Goal: Information Seeking & Learning: Learn about a topic

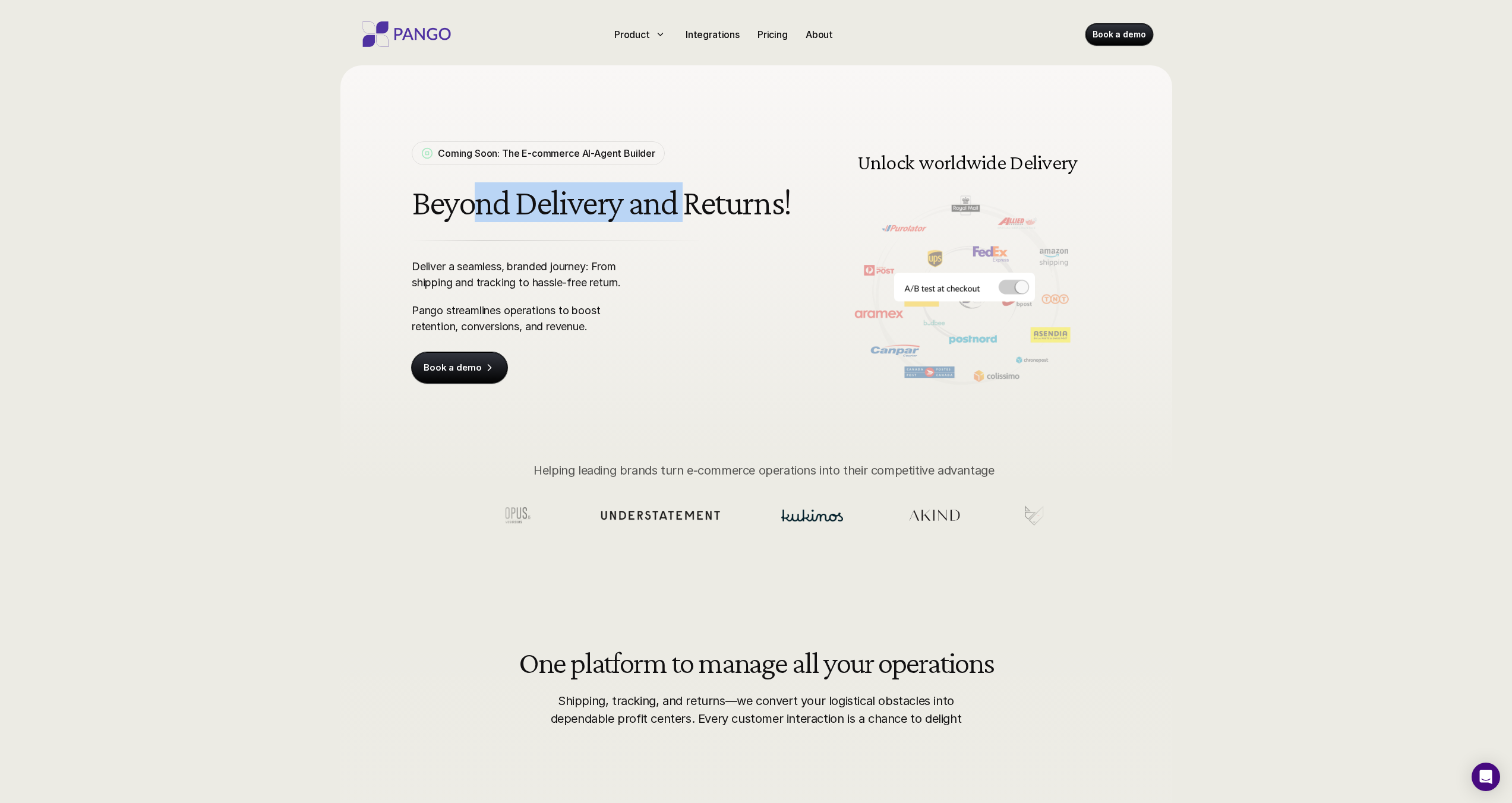
drag, startPoint x: 475, startPoint y: 208, endPoint x: 760, endPoint y: 195, distance: 285.3
click at [708, 196] on h1 "Beyond Delivery and Returns!" at bounding box center [604, 202] width 384 height 39
click at [764, 195] on h1 "Beyond Delivery and Returns!" at bounding box center [604, 202] width 384 height 39
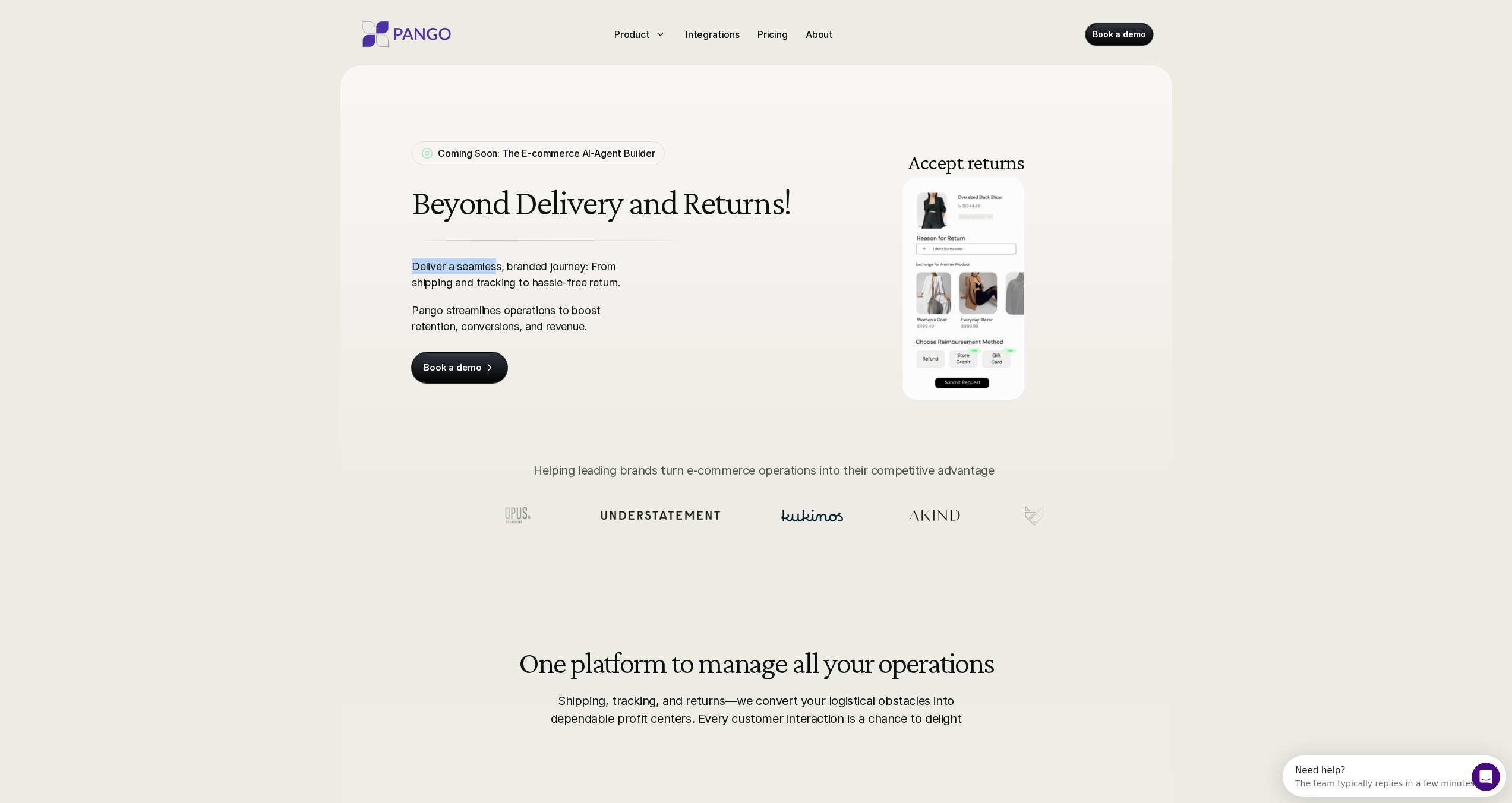
drag, startPoint x: 412, startPoint y: 266, endPoint x: 499, endPoint y: 267, distance: 87.0
click at [499, 267] on p "Deliver a seamless, branded journey: From shipping and tracking to hassle-free …" at bounding box center [526, 274] width 230 height 32
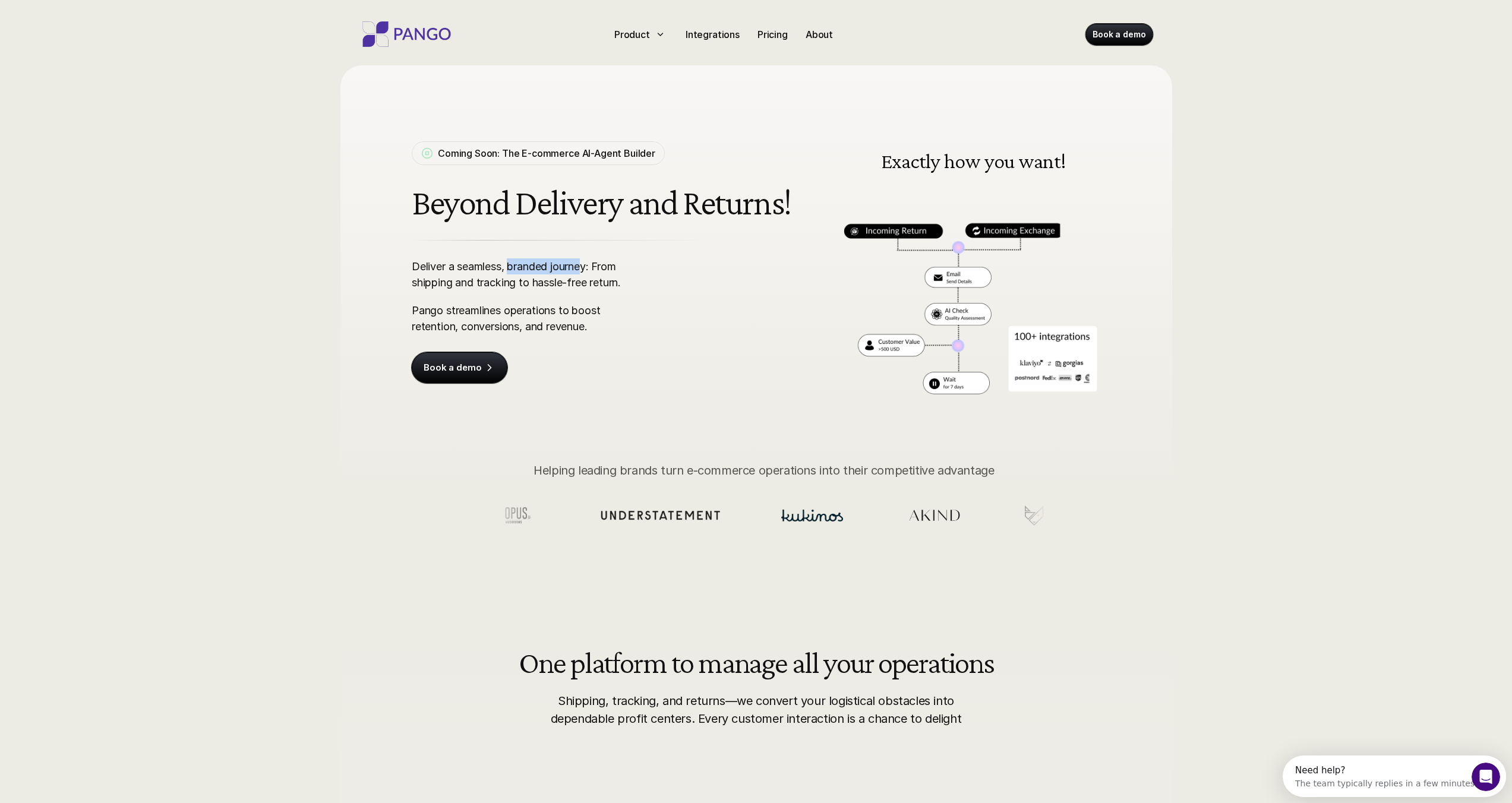
drag, startPoint x: 513, startPoint y: 267, endPoint x: 591, endPoint y: 269, distance: 78.0
click at [588, 269] on p "Deliver a seamless, branded journey: From shipping and tracking to hassle-free …" at bounding box center [526, 274] width 230 height 32
drag, startPoint x: 417, startPoint y: 284, endPoint x: 618, endPoint y: 280, distance: 201.0
click at [618, 280] on p "Deliver a seamless, branded journey: From shipping and tracking to hassle-free …" at bounding box center [526, 274] width 230 height 32
click at [634, 282] on p "Deliver a seamless, branded journey: From shipping and tracking to hassle-free …" at bounding box center [526, 274] width 230 height 32
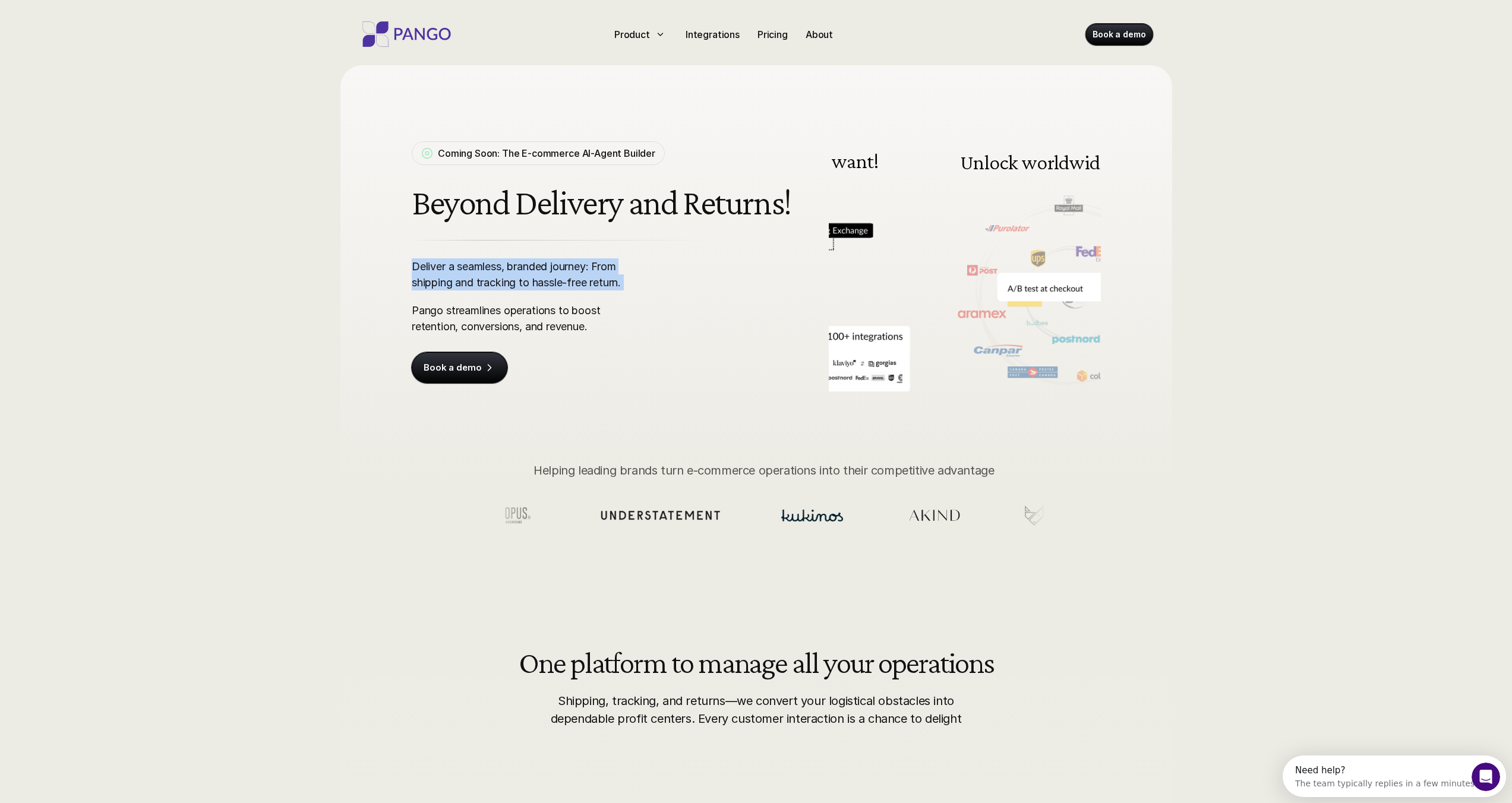
drag, startPoint x: 634, startPoint y: 283, endPoint x: 411, endPoint y: 263, distance: 223.9
click at [412, 263] on p "Deliver a seamless, branded journey: From shipping and tracking to hassle-free …" at bounding box center [526, 274] width 230 height 32
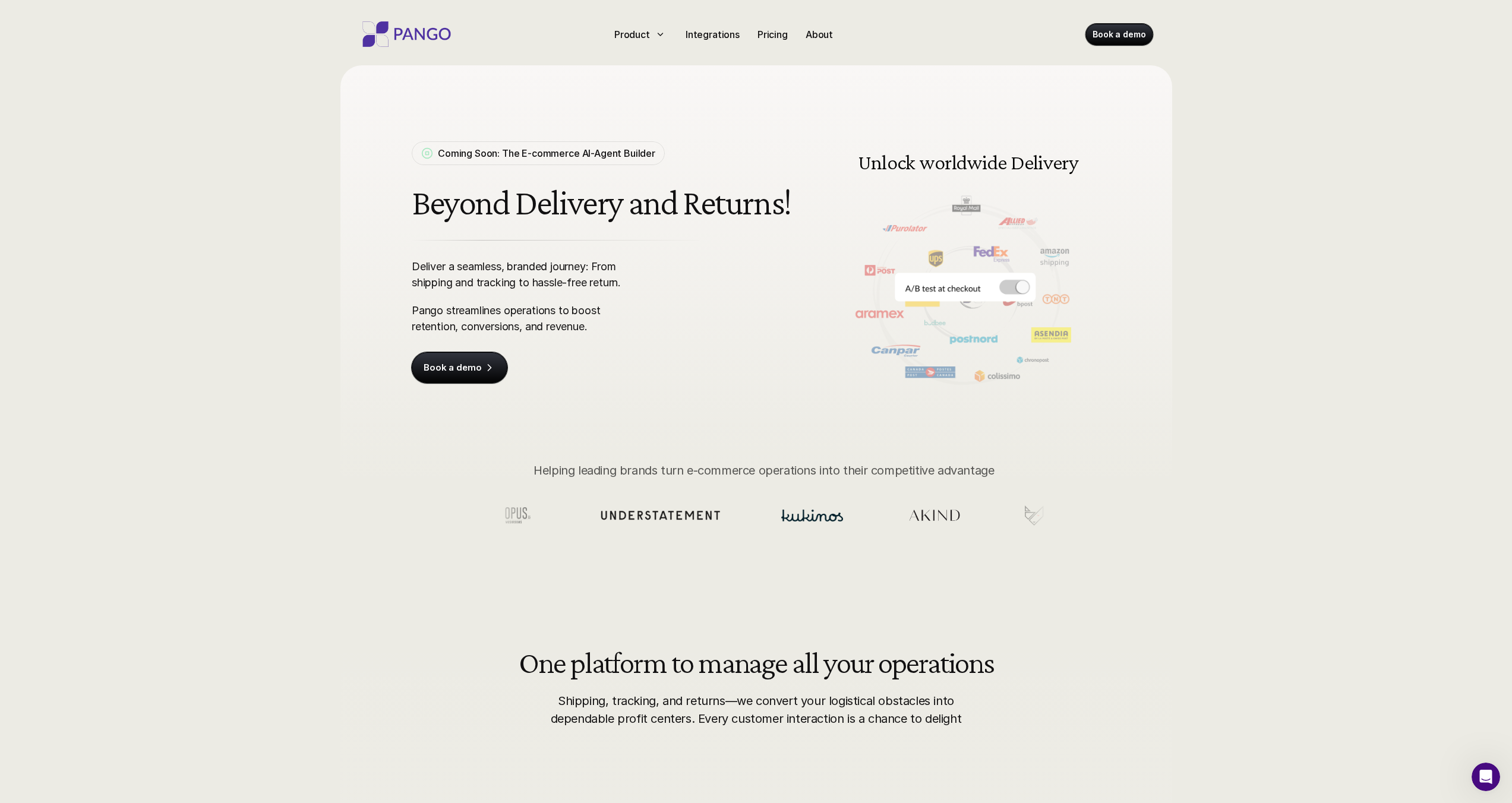
drag, startPoint x: 414, startPoint y: 313, endPoint x: 600, endPoint y: 315, distance: 186.0
click at [600, 315] on p "Pango streamlines operations to boost retention, conversions, and revenue." at bounding box center [526, 318] width 230 height 32
drag, startPoint x: 428, startPoint y: 309, endPoint x: 600, endPoint y: 315, distance: 172.1
click at [586, 315] on p "Pango streamlines operations to boost retention, conversions, and revenue." at bounding box center [526, 318] width 230 height 32
click at [602, 327] on p "Pango streamlines operations to boost retention, conversions, and revenue." at bounding box center [526, 318] width 230 height 32
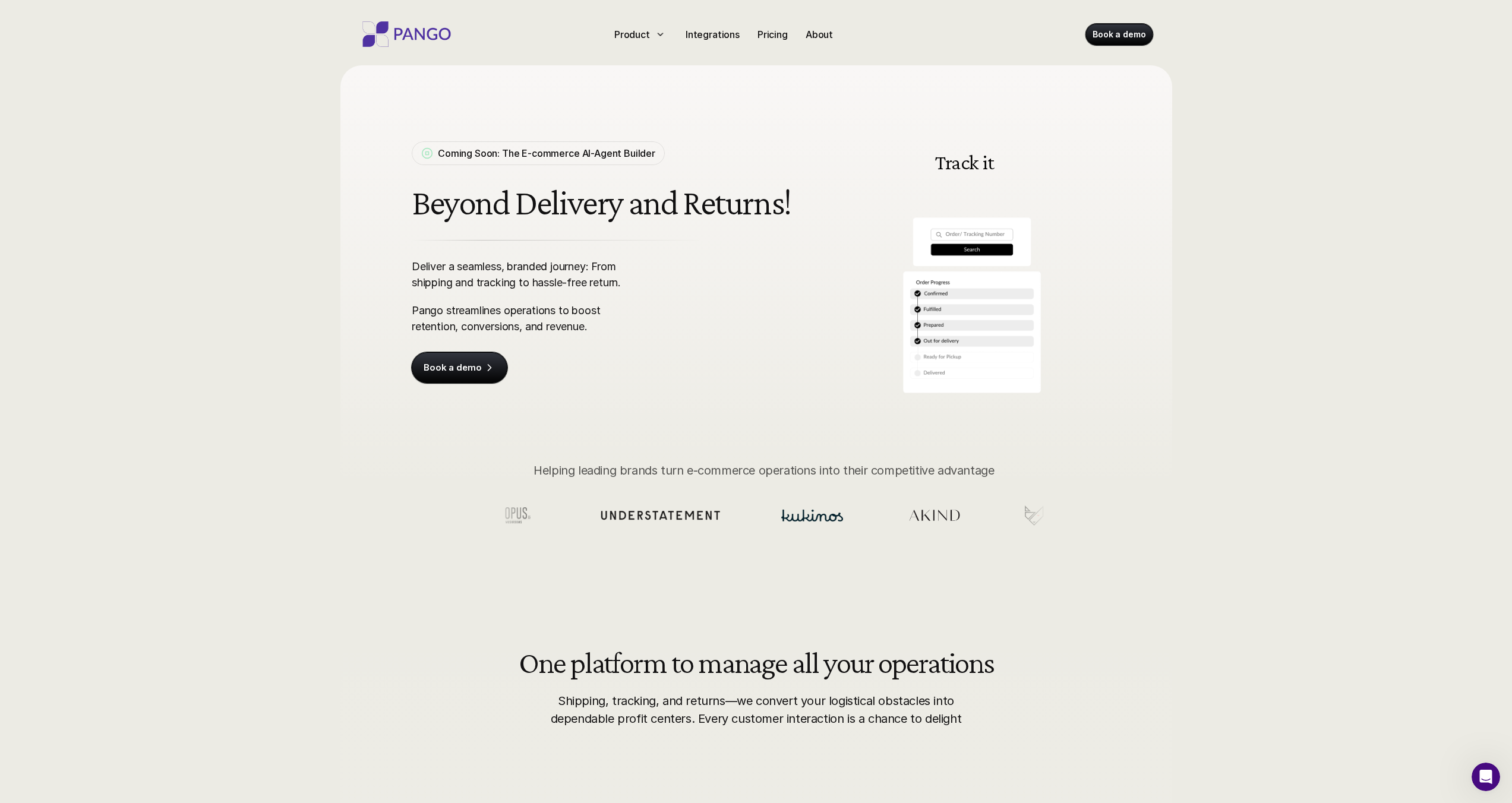
drag, startPoint x: 421, startPoint y: 313, endPoint x: 541, endPoint y: 312, distance: 120.0
click at [535, 312] on p "Pango streamlines operations to boost retention, conversions, and revenue." at bounding box center [526, 318] width 230 height 32
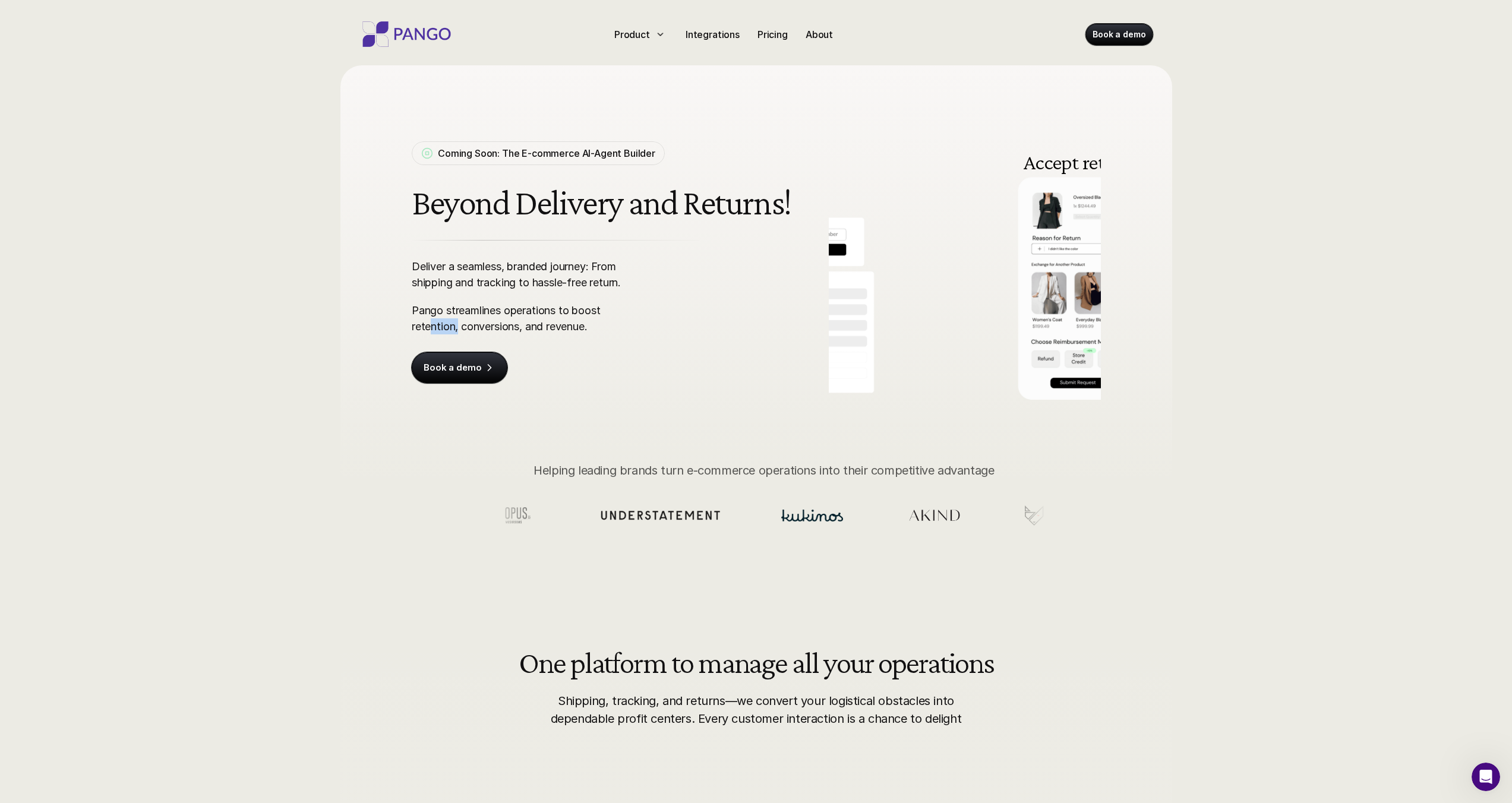
drag, startPoint x: 431, startPoint y: 325, endPoint x: 457, endPoint y: 325, distance: 26.0
click at [457, 325] on p "Pango streamlines operations to boost retention, conversions, and revenue." at bounding box center [526, 318] width 230 height 32
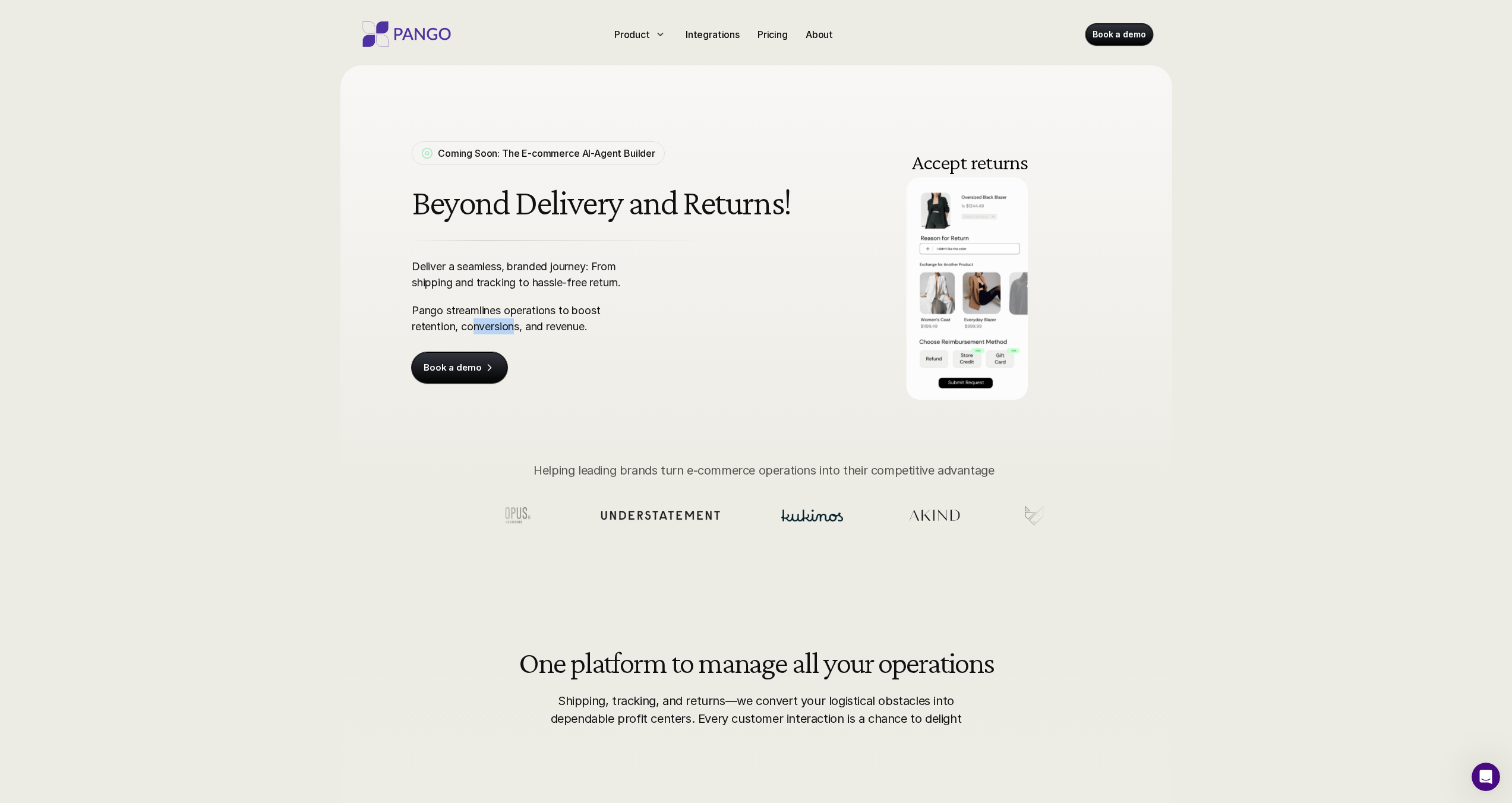
drag, startPoint x: 473, startPoint y: 326, endPoint x: 517, endPoint y: 326, distance: 44.0
click at [517, 326] on p "Pango streamlines operations to boost retention, conversions, and revenue." at bounding box center [526, 318] width 230 height 32
drag, startPoint x: 539, startPoint y: 327, endPoint x: 612, endPoint y: 327, distance: 73.0
click at [612, 327] on p "Pango streamlines operations to boost retention, conversions, and revenue." at bounding box center [526, 318] width 230 height 32
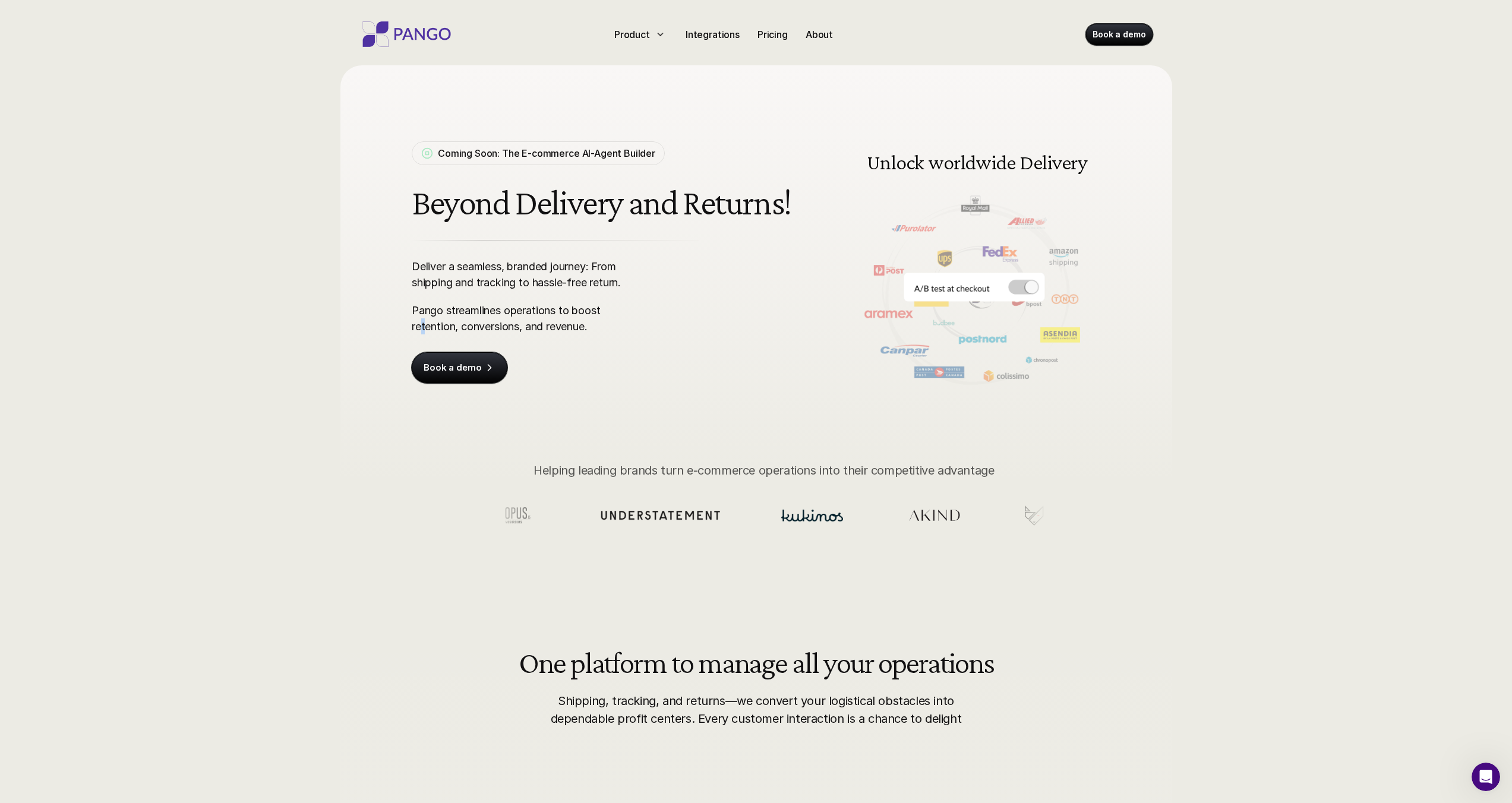
drag, startPoint x: 422, startPoint y: 329, endPoint x: 440, endPoint y: 329, distance: 18.0
click at [427, 329] on p "Pango streamlines operations to boost retention, conversions, and revenue." at bounding box center [526, 318] width 230 height 32
drag, startPoint x: 460, startPoint y: 329, endPoint x: 536, endPoint y: 327, distance: 76.0
click at [502, 328] on p "Pango streamlines operations to boost retention, conversions, and revenue." at bounding box center [526, 318] width 230 height 32
drag, startPoint x: 552, startPoint y: 327, endPoint x: 582, endPoint y: 327, distance: 30.0
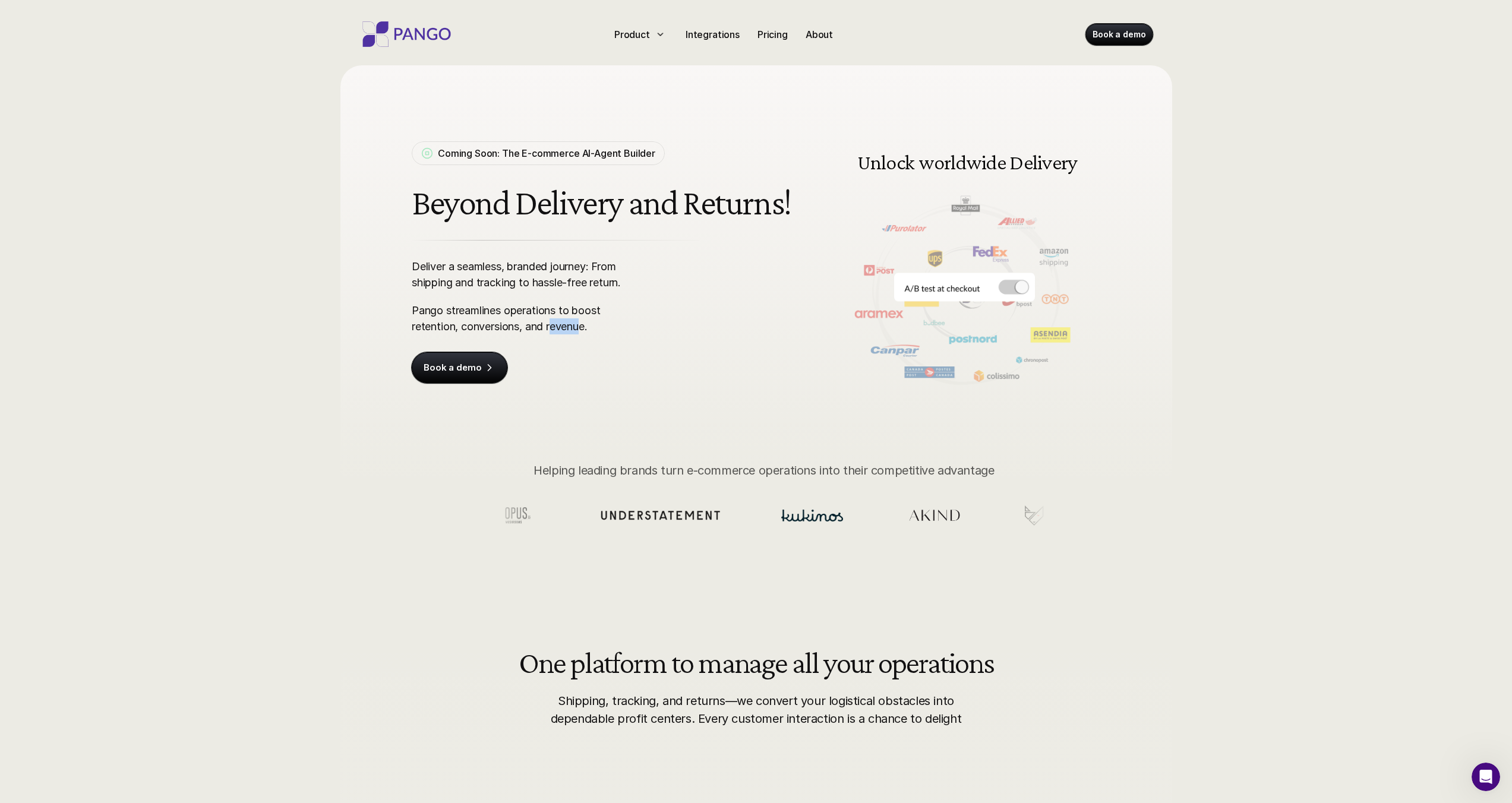
click at [582, 327] on p "Pango streamlines operations to boost retention, conversions, and revenue." at bounding box center [526, 318] width 230 height 32
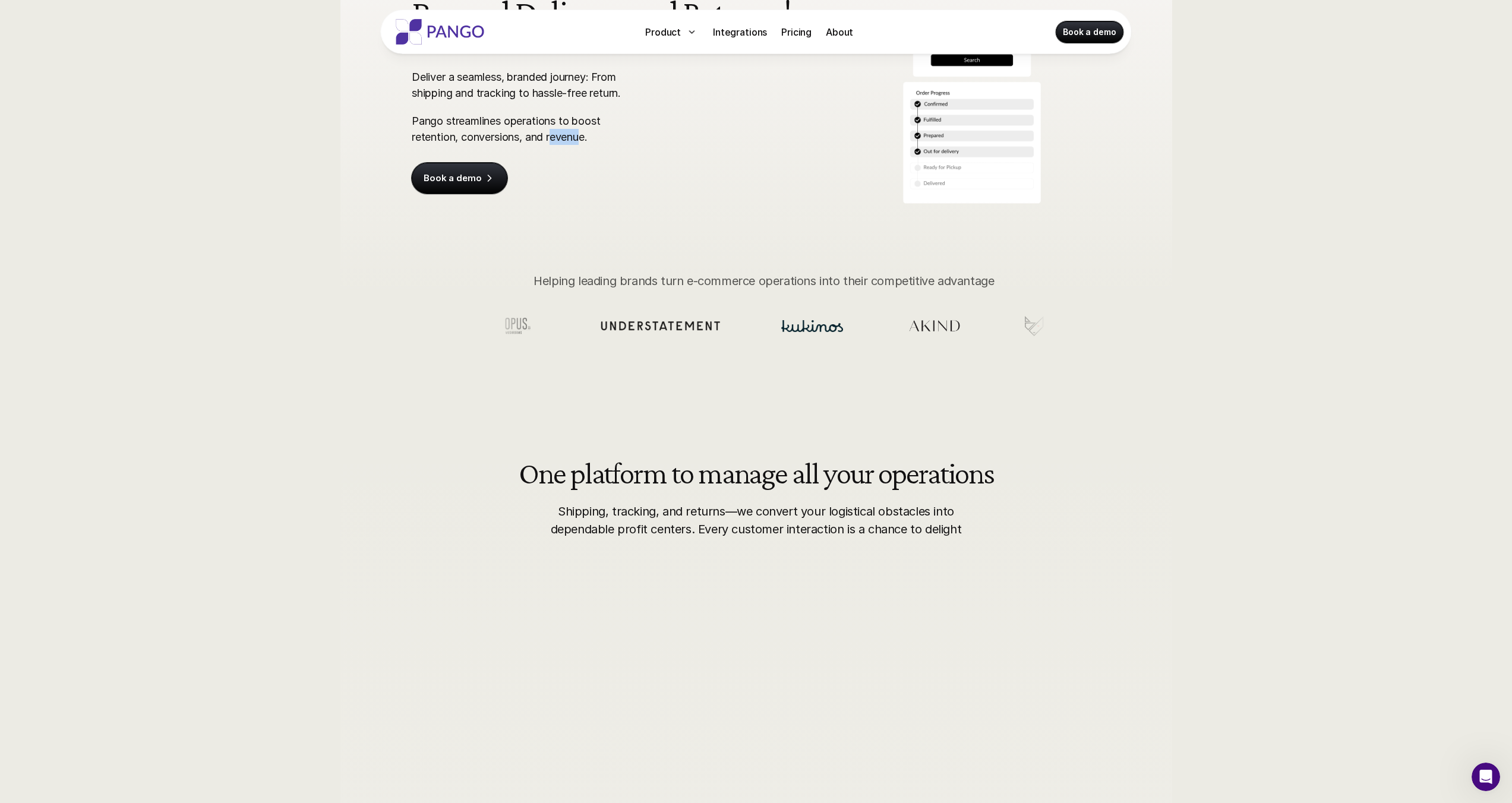
scroll to position [357, 0]
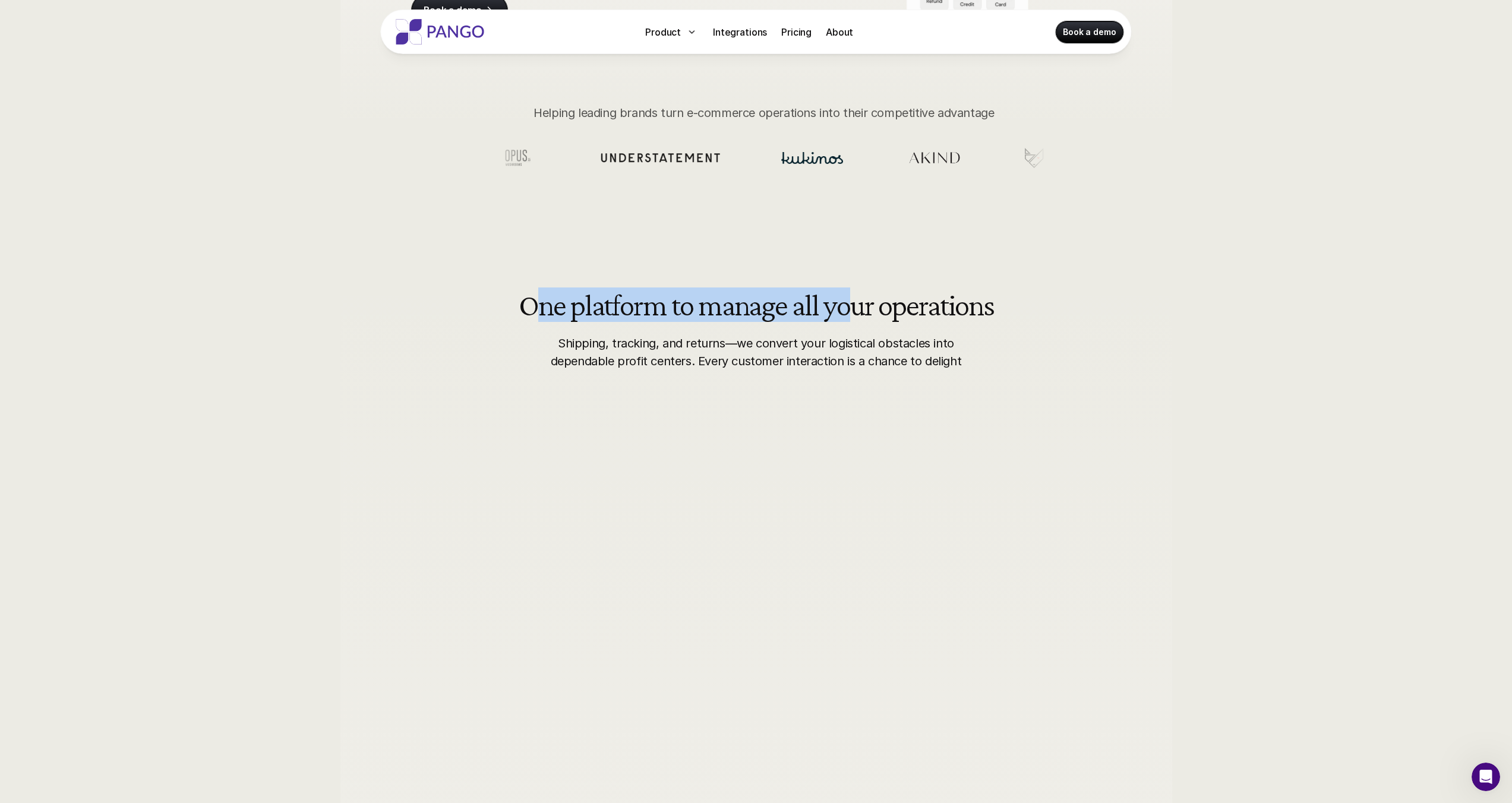
drag, startPoint x: 536, startPoint y: 304, endPoint x: 875, endPoint y: 311, distance: 339.1
click at [861, 312] on h2 "One platform to manage all your operations" at bounding box center [756, 304] width 475 height 31
click at [917, 313] on h2 "One platform to manage all your operations" at bounding box center [756, 304] width 475 height 31
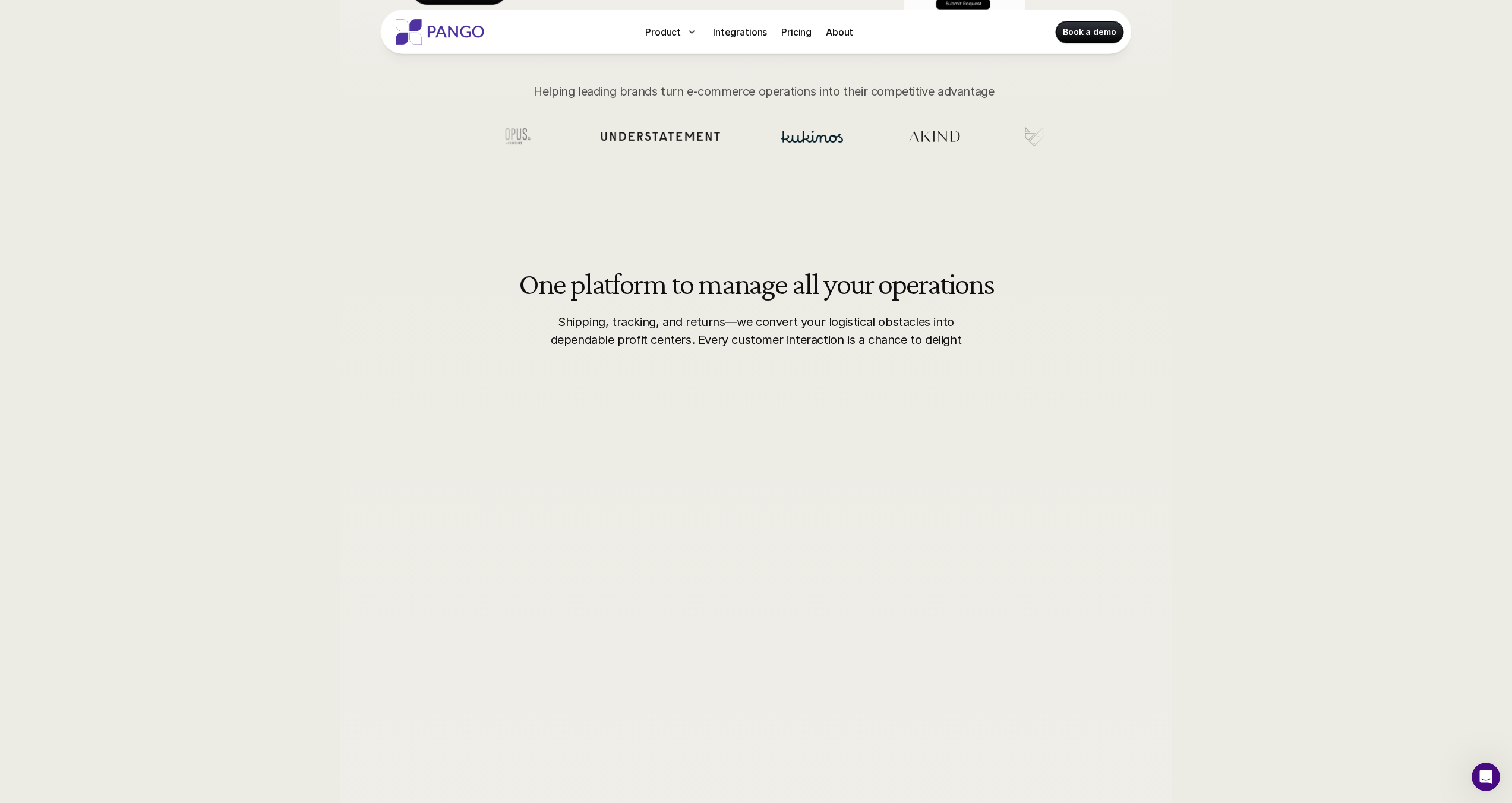
scroll to position [438, 0]
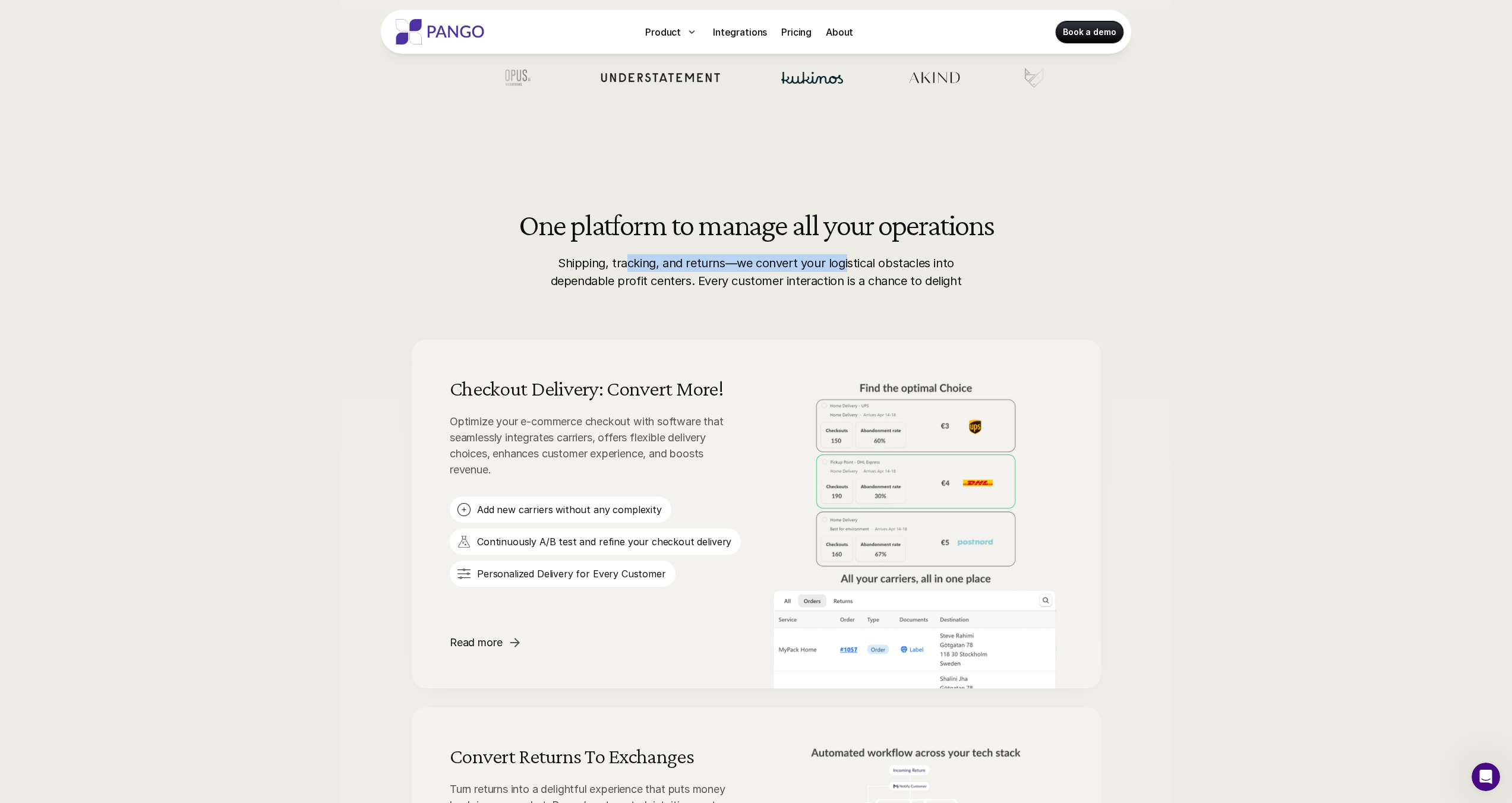
drag, startPoint x: 652, startPoint y: 263, endPoint x: 864, endPoint y: 259, distance: 212.0
click at [857, 259] on p "Shipping, tracking, and returns—we convert your logistical obstacles into depen…" at bounding box center [756, 271] width 421 height 35
click at [914, 256] on p "Shipping, tracking, and returns—we convert your logistical obstacles into depen…" at bounding box center [756, 271] width 421 height 35
drag, startPoint x: 559, startPoint y: 279, endPoint x: 679, endPoint y: 277, distance: 120.0
click at [676, 277] on p "Shipping, tracking, and returns—we convert your logistical obstacles into depen…" at bounding box center [756, 271] width 421 height 35
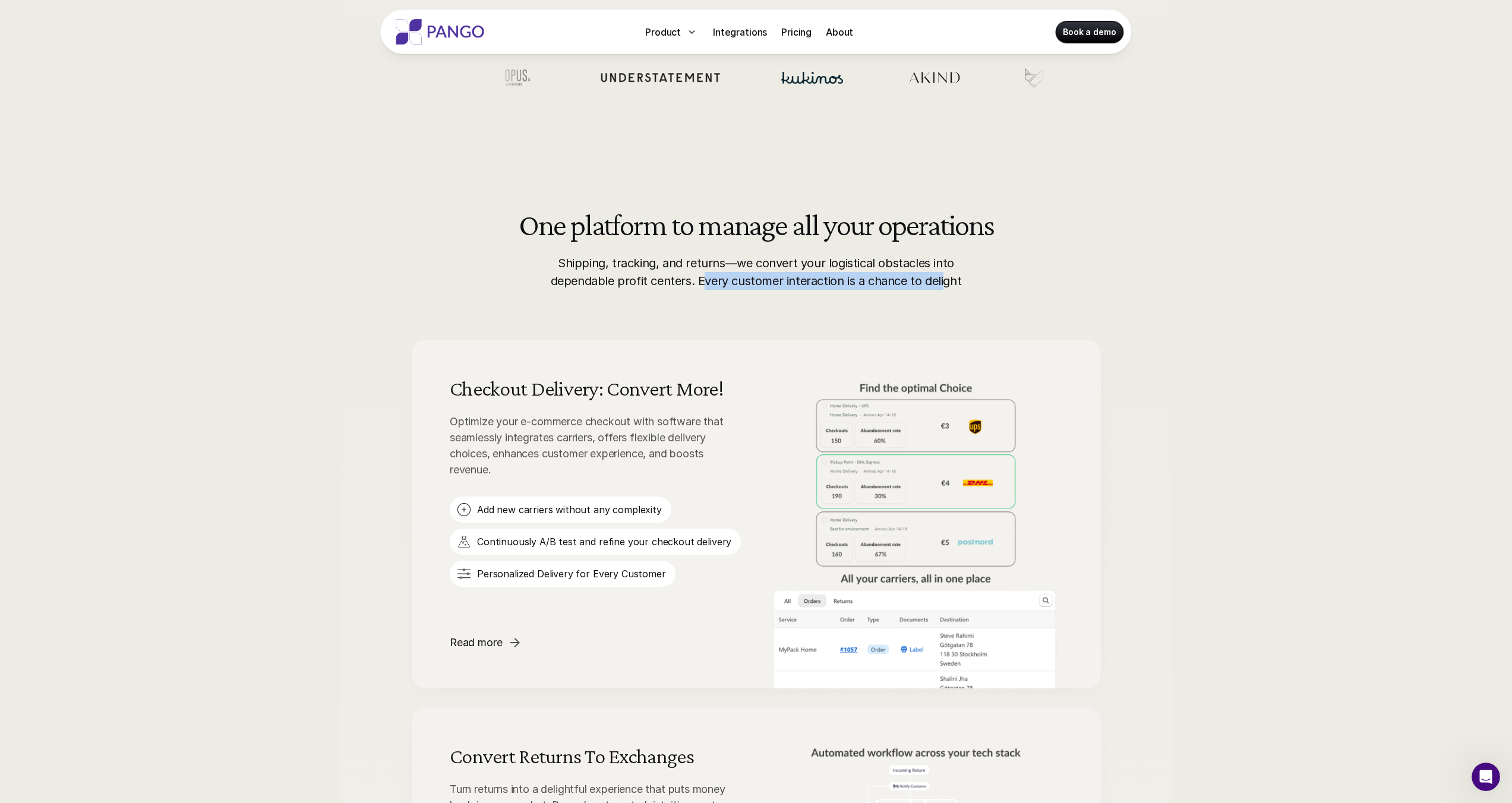
drag, startPoint x: 717, startPoint y: 280, endPoint x: 945, endPoint y: 280, distance: 228.0
click at [945, 280] on p "Shipping, tracking, and returns—we convert your logistical obstacles into depen…" at bounding box center [756, 271] width 421 height 35
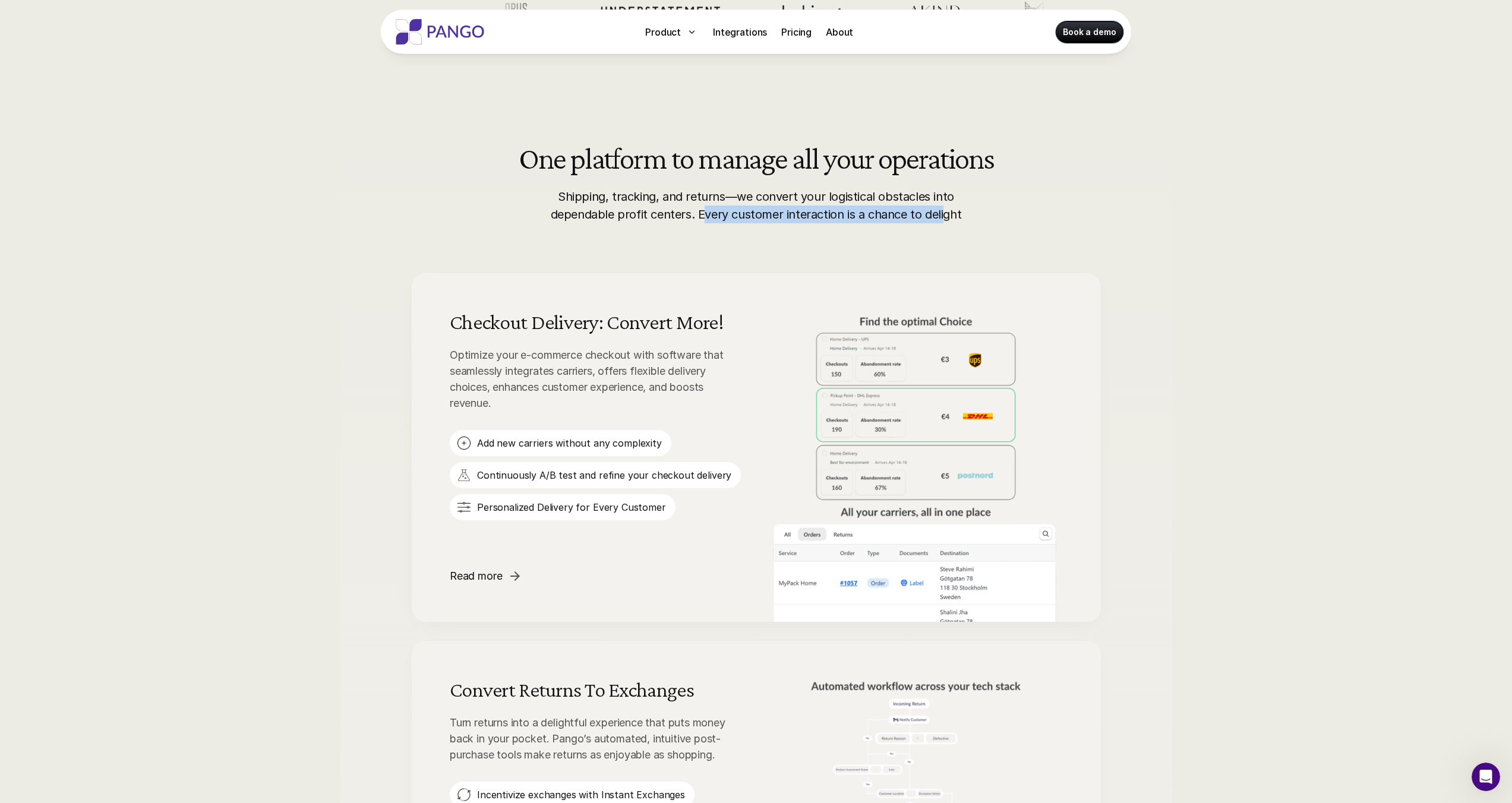
scroll to position [506, 0]
click at [470, 440] on img at bounding box center [464, 441] width 14 height 14
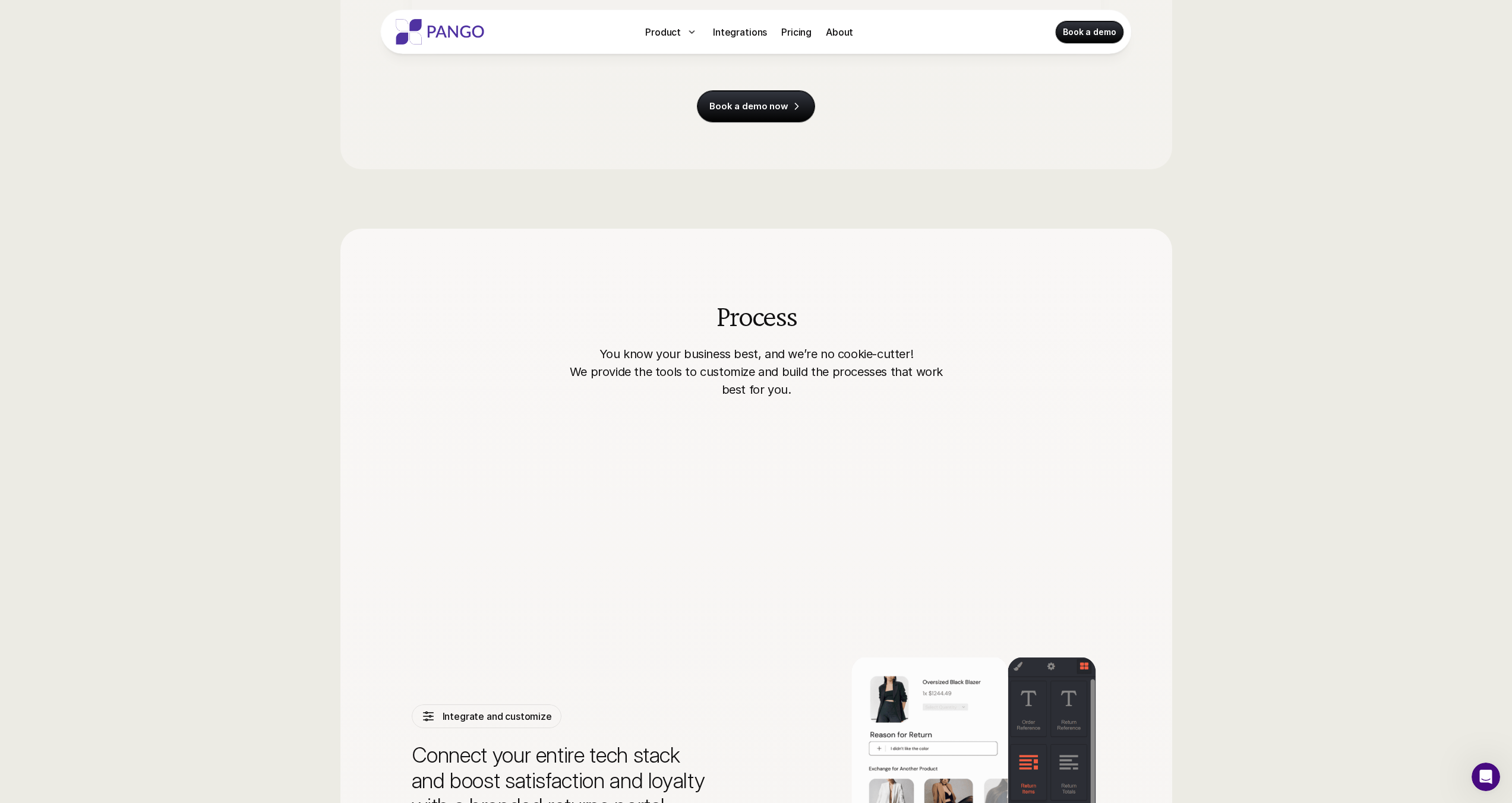
scroll to position [2403, 0]
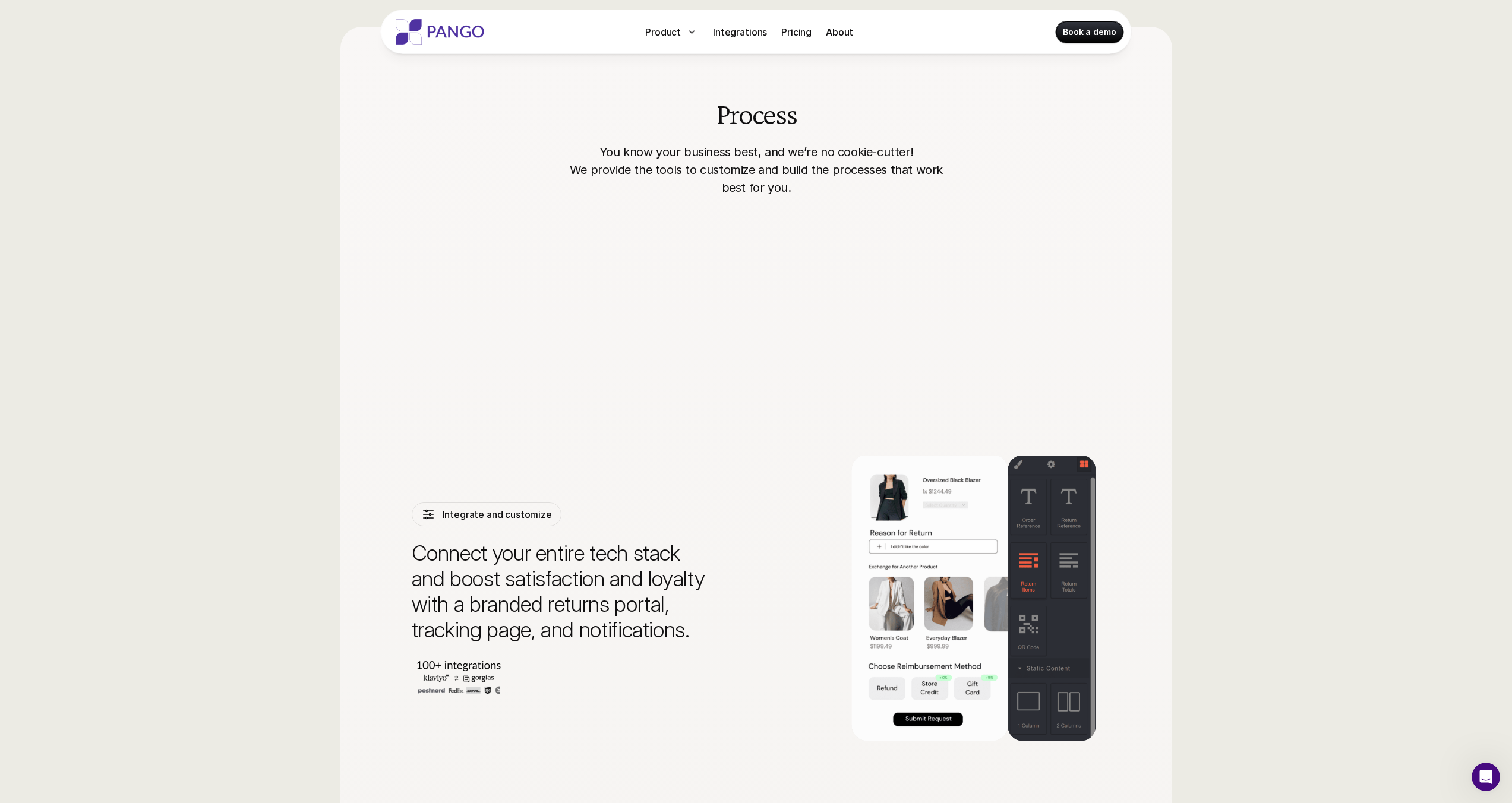
drag, startPoint x: 723, startPoint y: 151, endPoint x: 757, endPoint y: 153, distance: 34.1
click at [753, 153] on p "You know your business best, and we’re no cookie-cutter! We provide the tools t…" at bounding box center [756, 170] width 385 height 53
drag, startPoint x: 777, startPoint y: 153, endPoint x: 927, endPoint y: 151, distance: 150.0
click at [927, 151] on p "You know your business best, and we’re no cookie-cutter! We provide the tools t…" at bounding box center [756, 170] width 385 height 53
click at [809, 171] on p "You know your business best, and we’re no cookie-cutter! We provide the tools t…" at bounding box center [756, 170] width 385 height 53
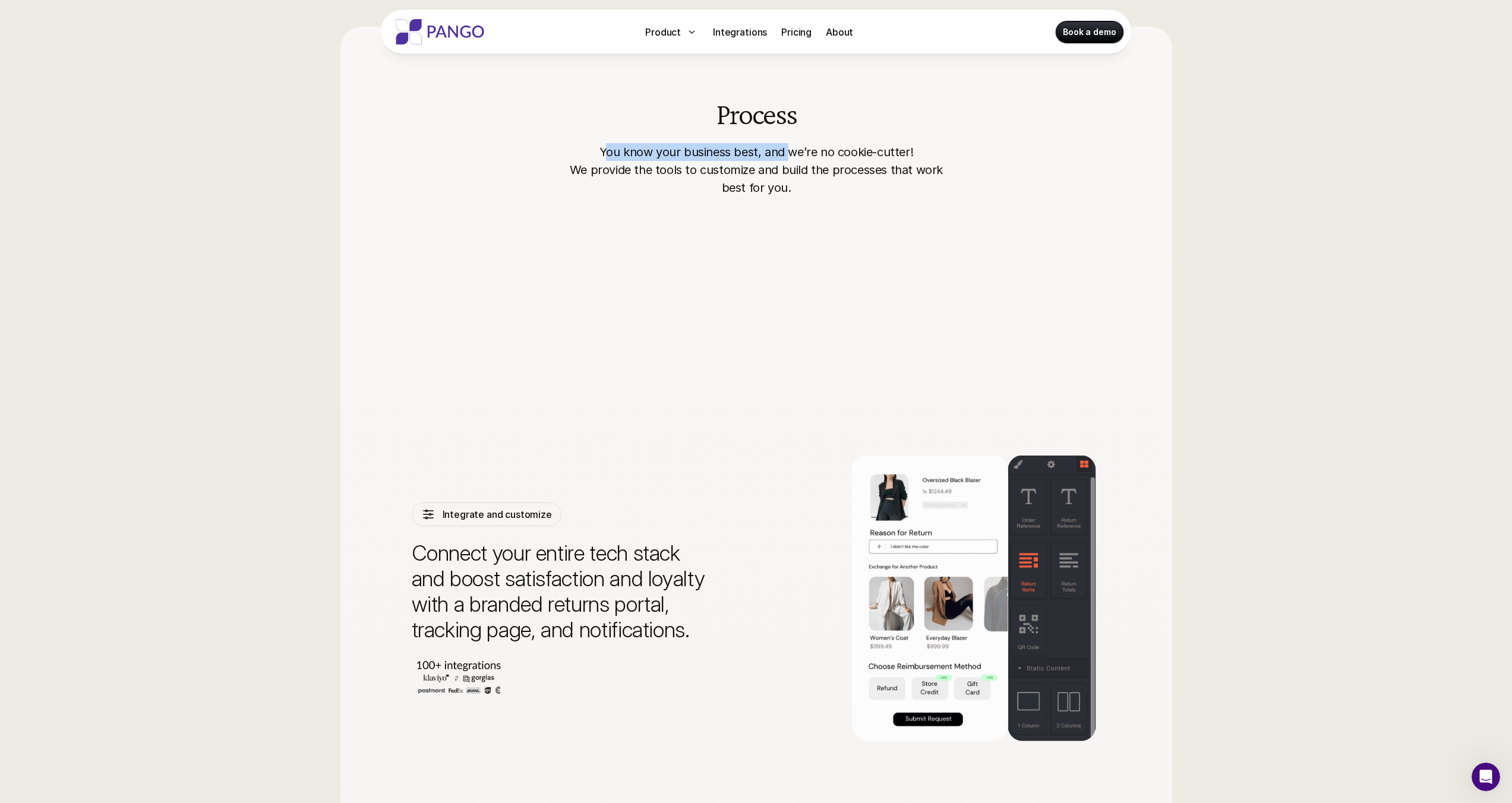
drag, startPoint x: 633, startPoint y: 152, endPoint x: 786, endPoint y: 153, distance: 153.0
click at [789, 151] on p "You know your business best, and we’re no cookie-cutter! We provide the tools t…" at bounding box center [756, 170] width 385 height 53
click at [823, 155] on p "You know your business best, and we’re no cookie-cutter! We provide the tools t…" at bounding box center [756, 170] width 385 height 53
drag, startPoint x: 588, startPoint y: 169, endPoint x: 926, endPoint y: 172, distance: 338.0
click at [927, 171] on p "You know your business best, and we’re no cookie-cutter! We provide the tools t…" at bounding box center [756, 170] width 385 height 53
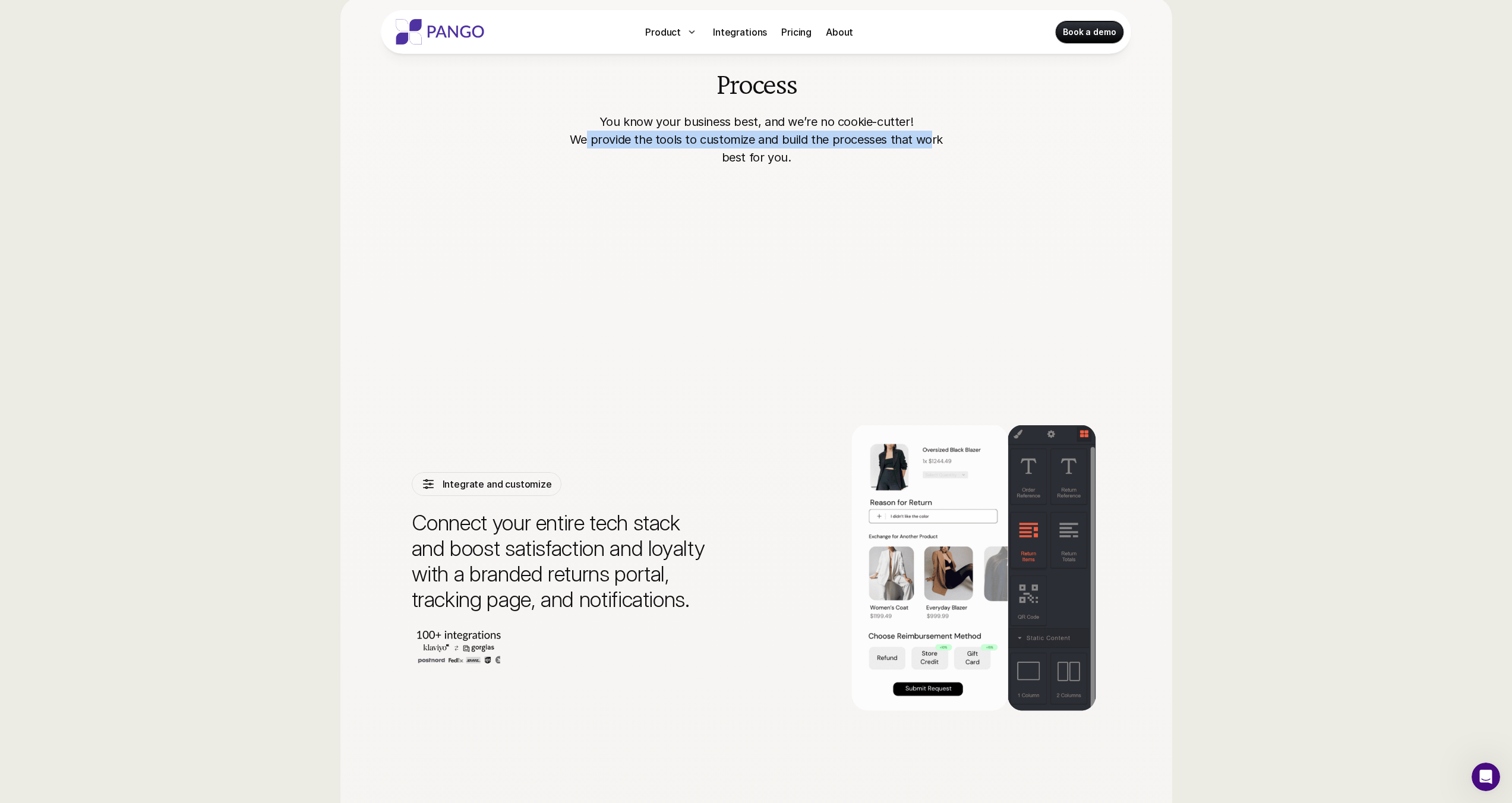
scroll to position [2562, 0]
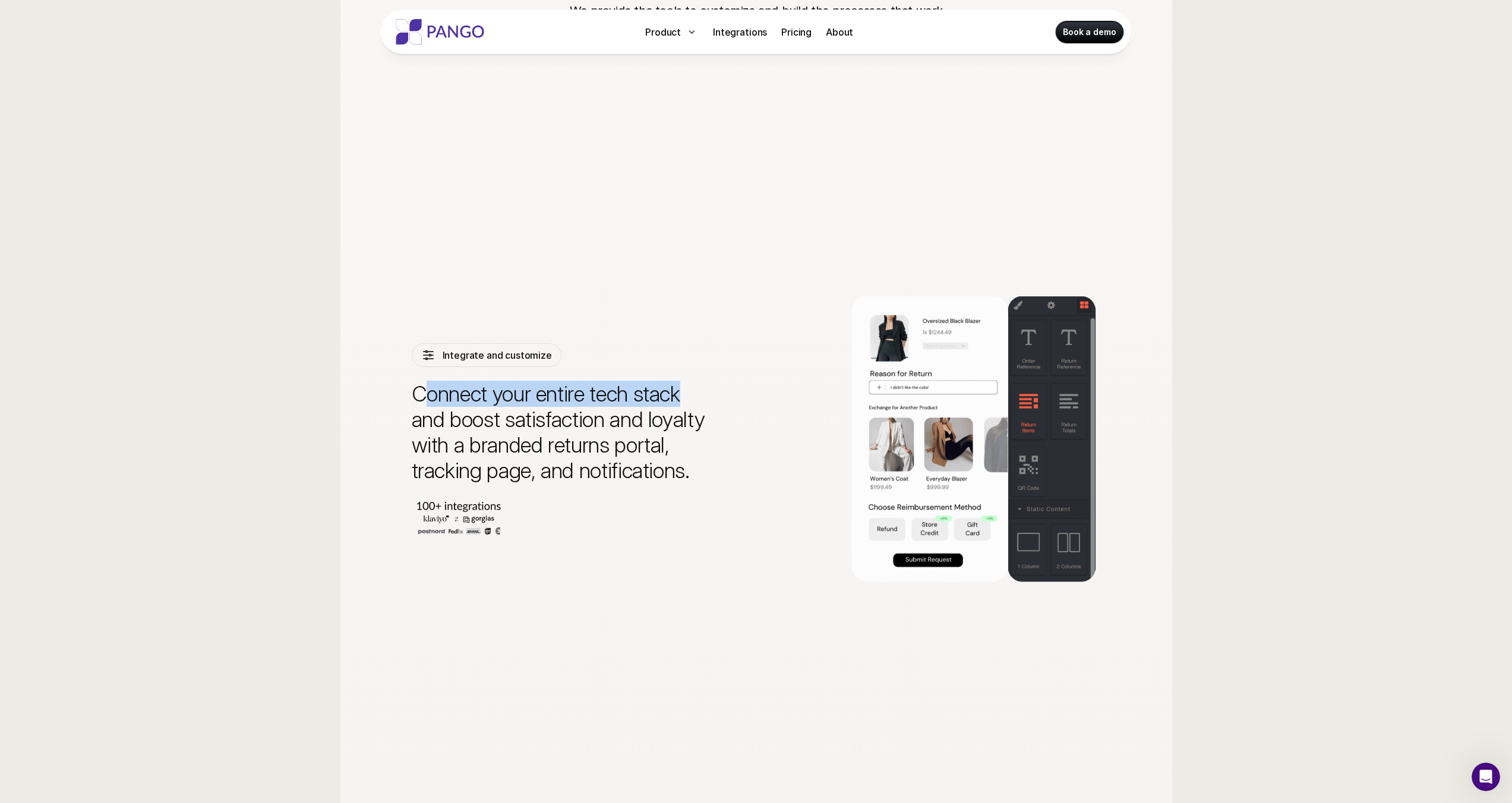
drag, startPoint x: 426, startPoint y: 396, endPoint x: 710, endPoint y: 401, distance: 284.0
click at [709, 402] on p "Connect your entire tech stack and boost satisfaction and loyalty with a brande…" at bounding box center [561, 432] width 299 height 103
drag, startPoint x: 415, startPoint y: 425, endPoint x: 710, endPoint y: 427, distance: 295.0
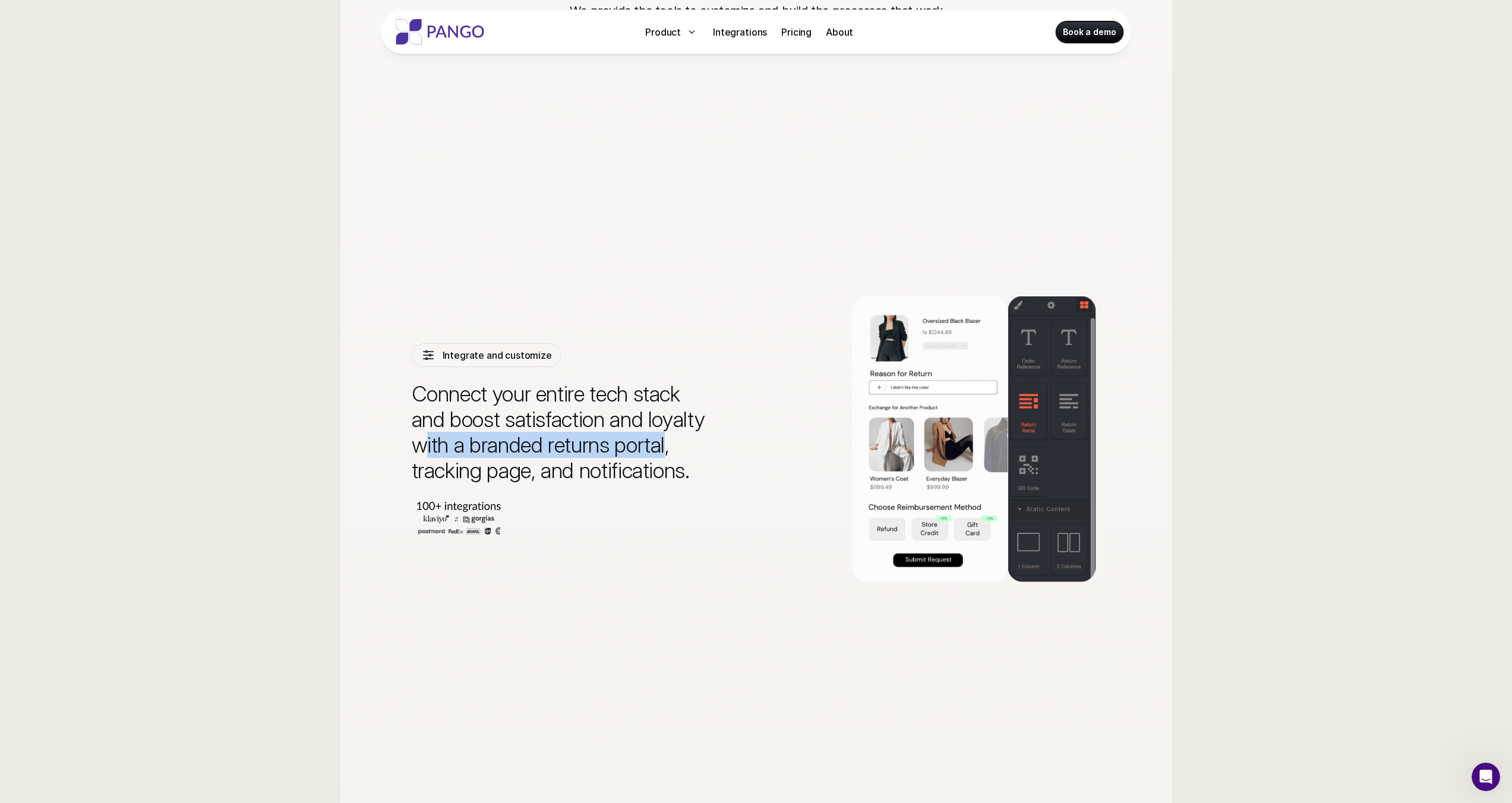
drag, startPoint x: 445, startPoint y: 450, endPoint x: 662, endPoint y: 448, distance: 217.0
click at [666, 447] on p "Connect your entire tech stack and boost satisfaction and loyalty with a brande…" at bounding box center [561, 432] width 299 height 103
drag, startPoint x: 425, startPoint y: 471, endPoint x: 689, endPoint y: 477, distance: 264.1
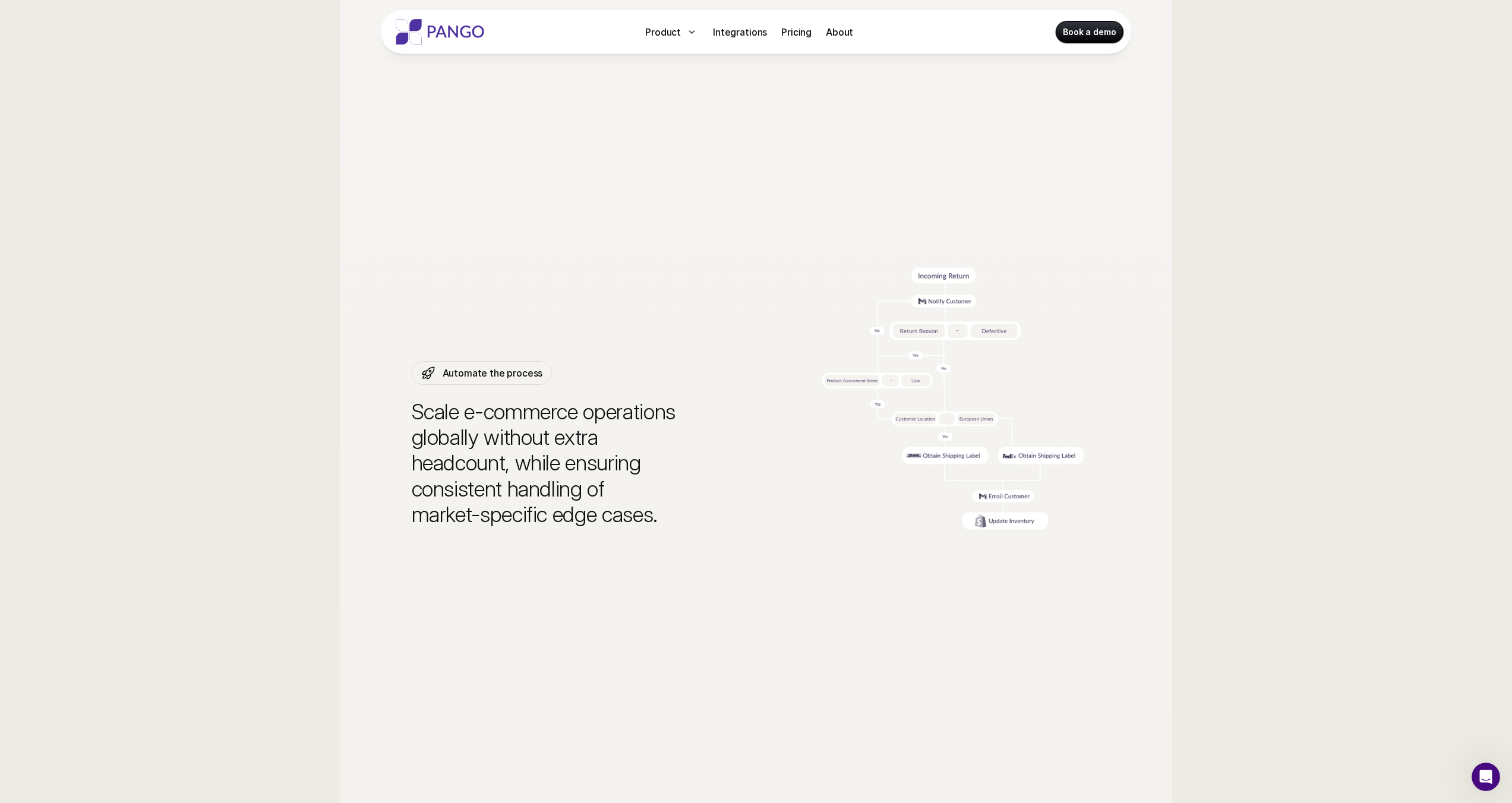
scroll to position [3447, 0]
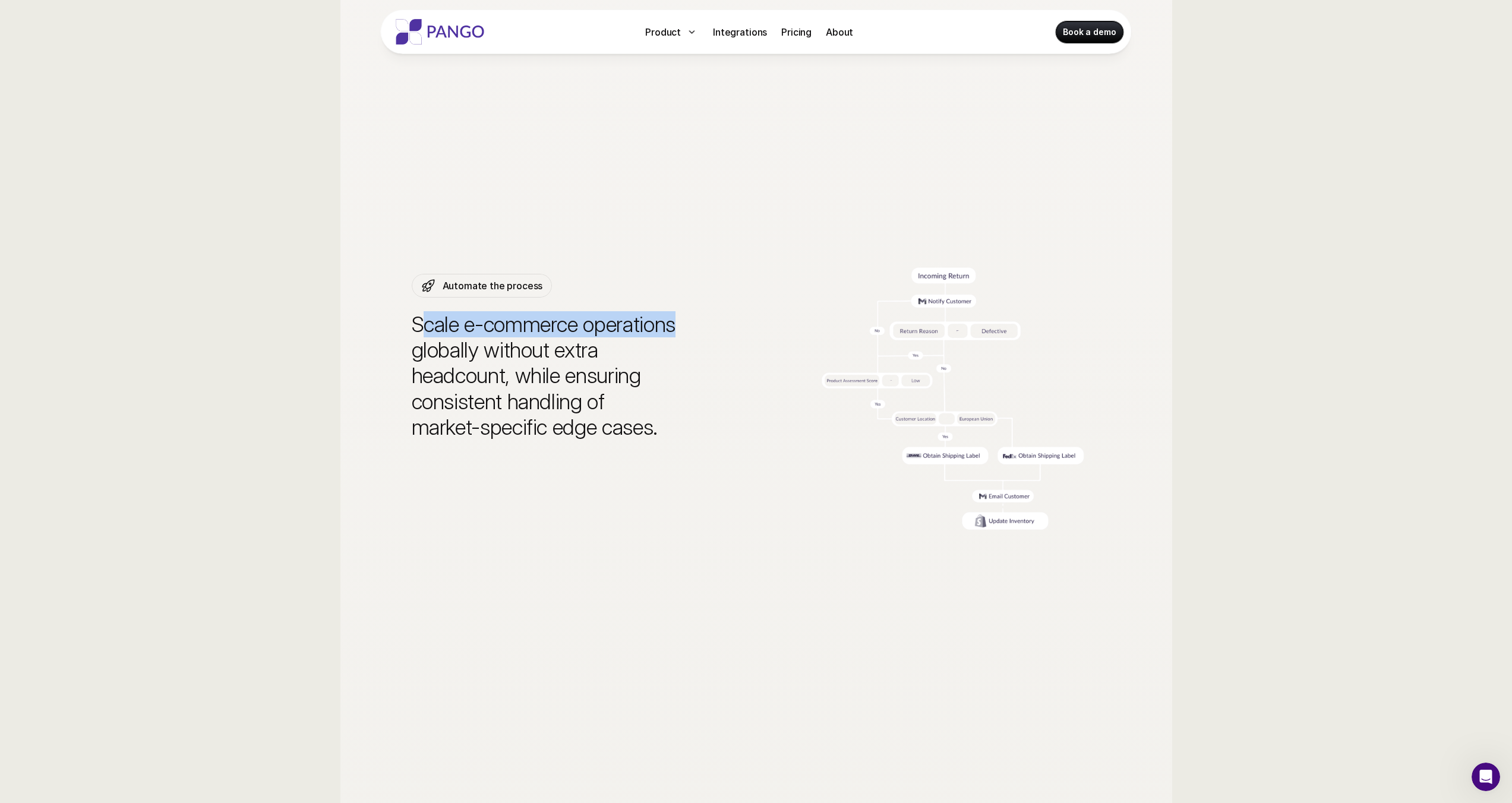
drag, startPoint x: 425, startPoint y: 329, endPoint x: 692, endPoint y: 331, distance: 267.0
click at [693, 330] on p "Scale e-commerce operations globally without extra headcount, while ensuring co…" at bounding box center [561, 376] width 299 height 128
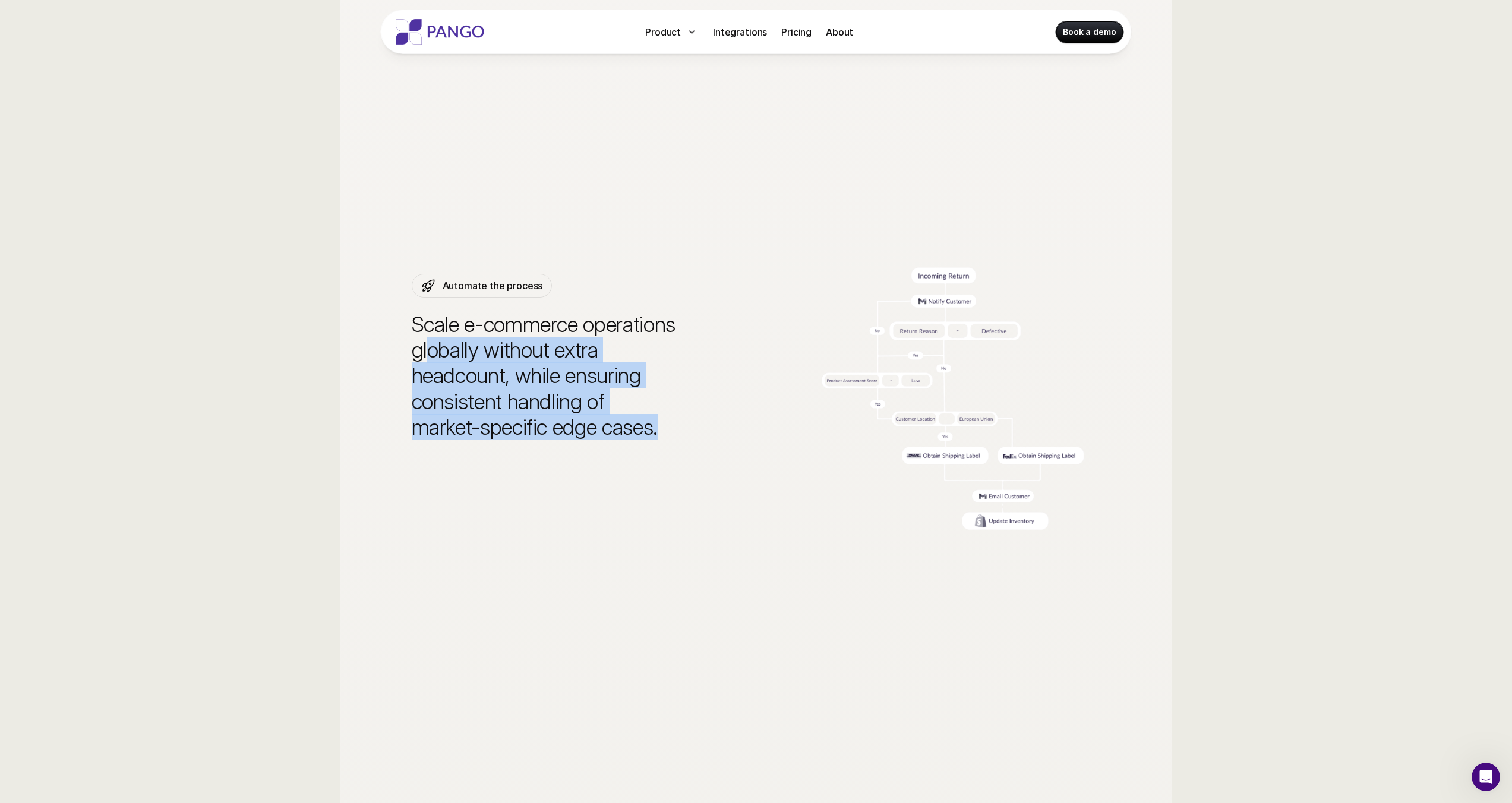
drag, startPoint x: 428, startPoint y: 349, endPoint x: 680, endPoint y: 437, distance: 266.9
click at [690, 436] on p "Scale e-commerce operations globally without extra headcount, while ensuring co…" at bounding box center [561, 376] width 299 height 128
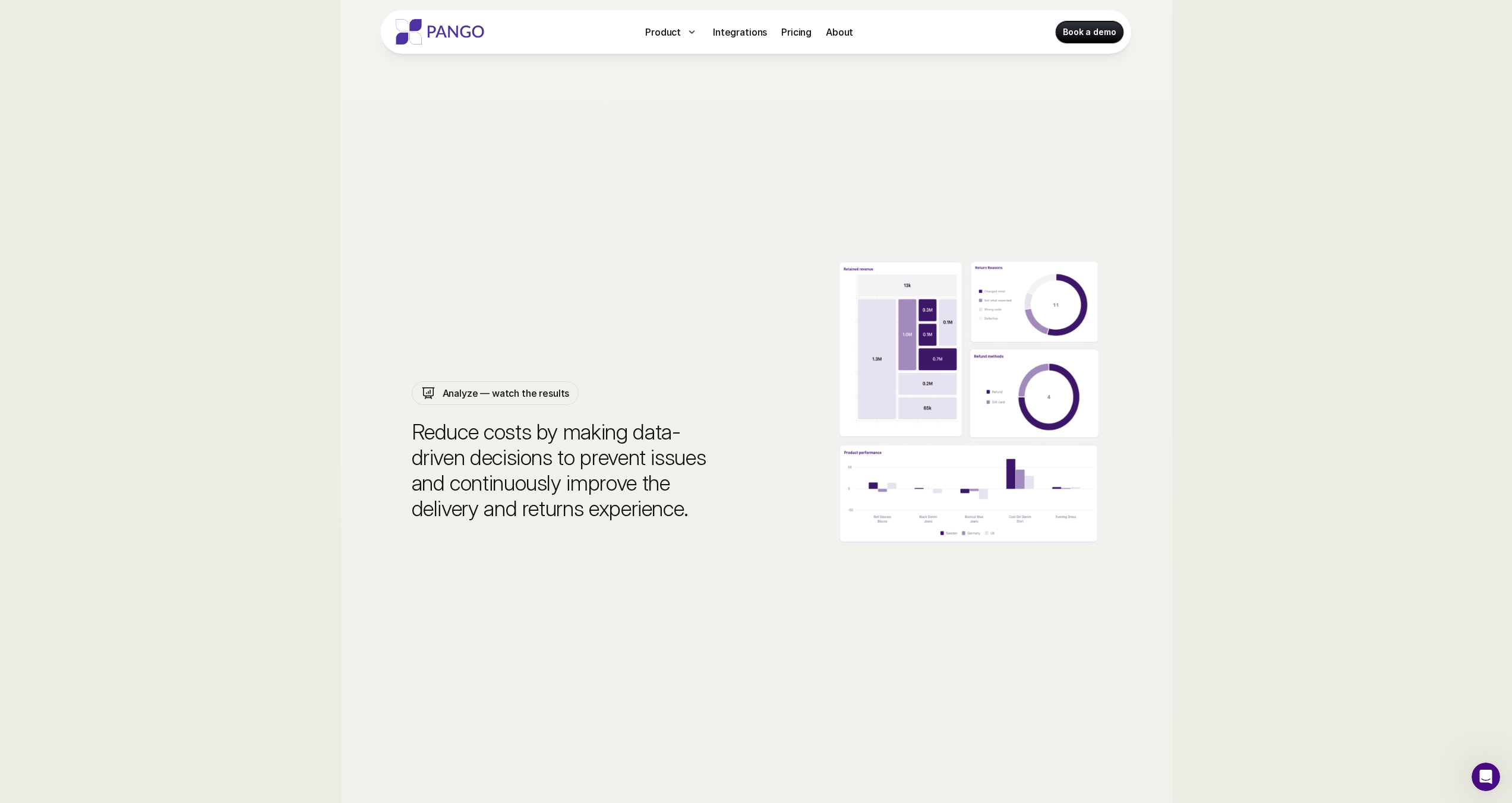
scroll to position [4199, 0]
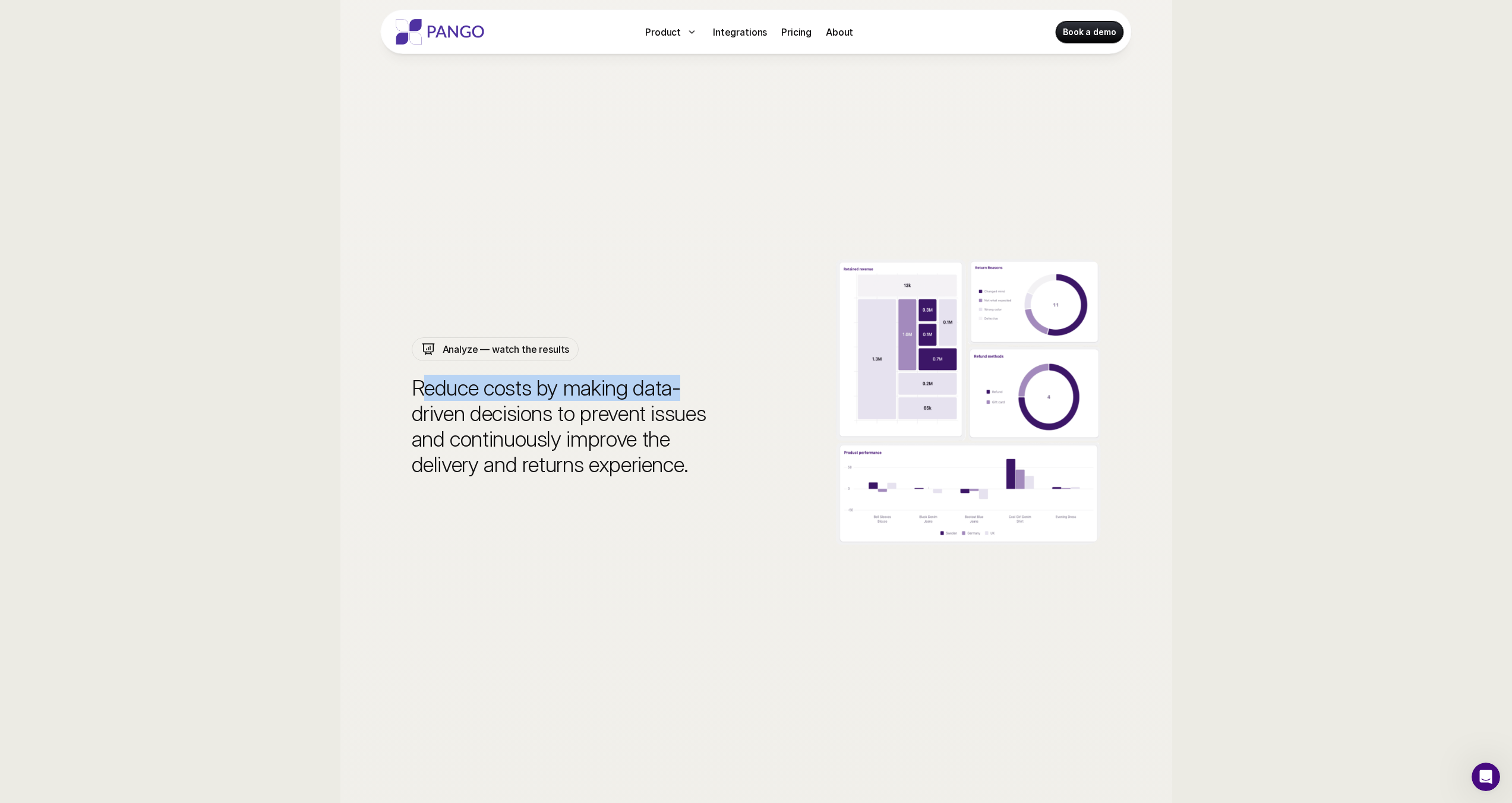
drag, startPoint x: 421, startPoint y: 389, endPoint x: 683, endPoint y: 390, distance: 262.0
click at [684, 390] on p "Reduce costs by making data-driven decisions to prevent issues and continuously…" at bounding box center [561, 426] width 299 height 103
drag, startPoint x: 423, startPoint y: 416, endPoint x: 644, endPoint y: 429, distance: 221.4
click at [705, 413] on p "Reduce costs by making data-driven decisions to prevent issues and continuously…" at bounding box center [561, 426] width 299 height 103
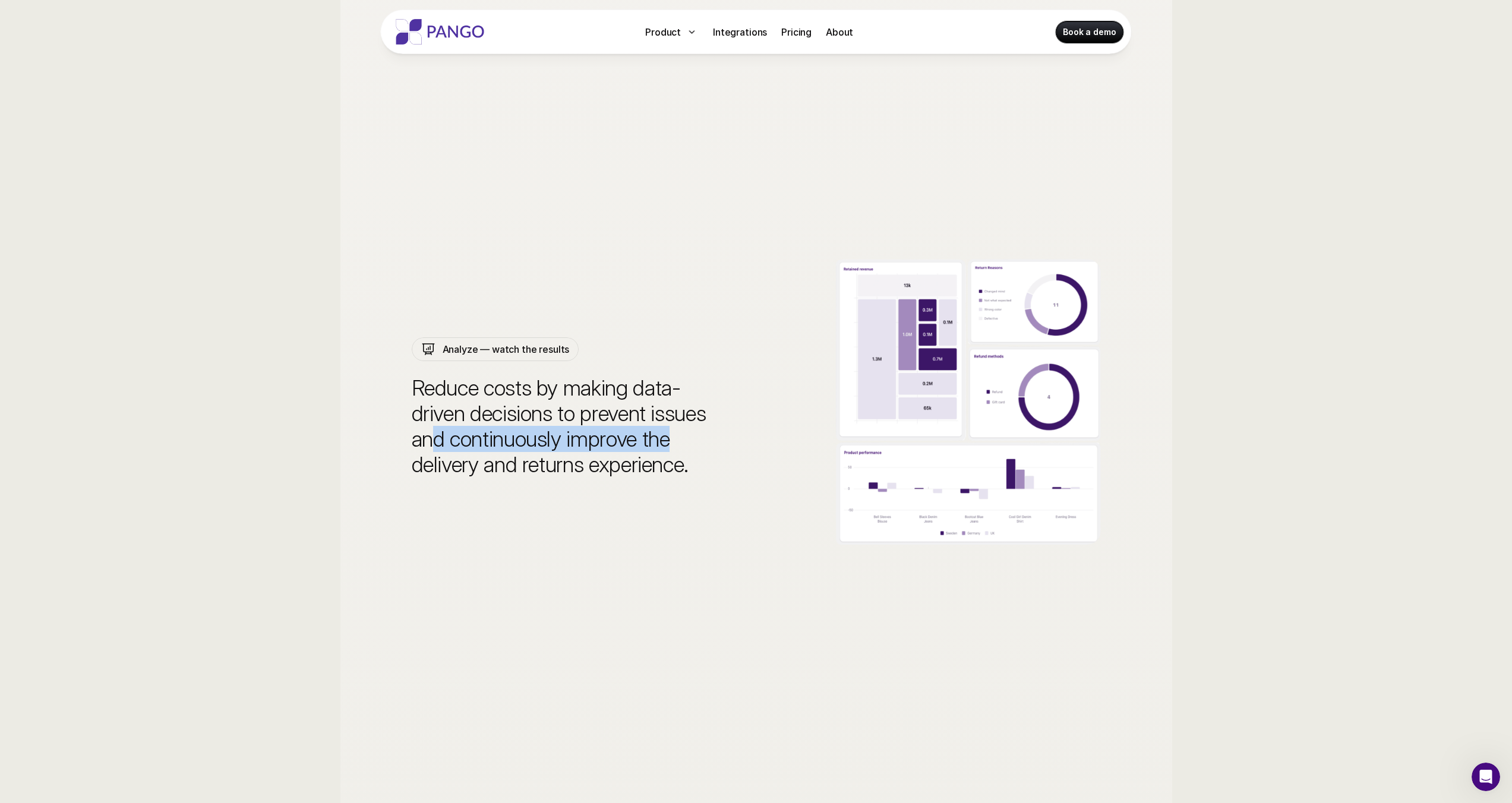
drag, startPoint x: 432, startPoint y: 440, endPoint x: 695, endPoint y: 440, distance: 263.0
click at [695, 440] on p "Reduce costs by making data-driven decisions to prevent issues and continuously…" at bounding box center [561, 426] width 299 height 103
drag, startPoint x: 430, startPoint y: 466, endPoint x: 678, endPoint y: 467, distance: 248.0
click at [673, 468] on p "Reduce costs by making data-driven decisions to prevent issues and continuously…" at bounding box center [561, 426] width 299 height 103
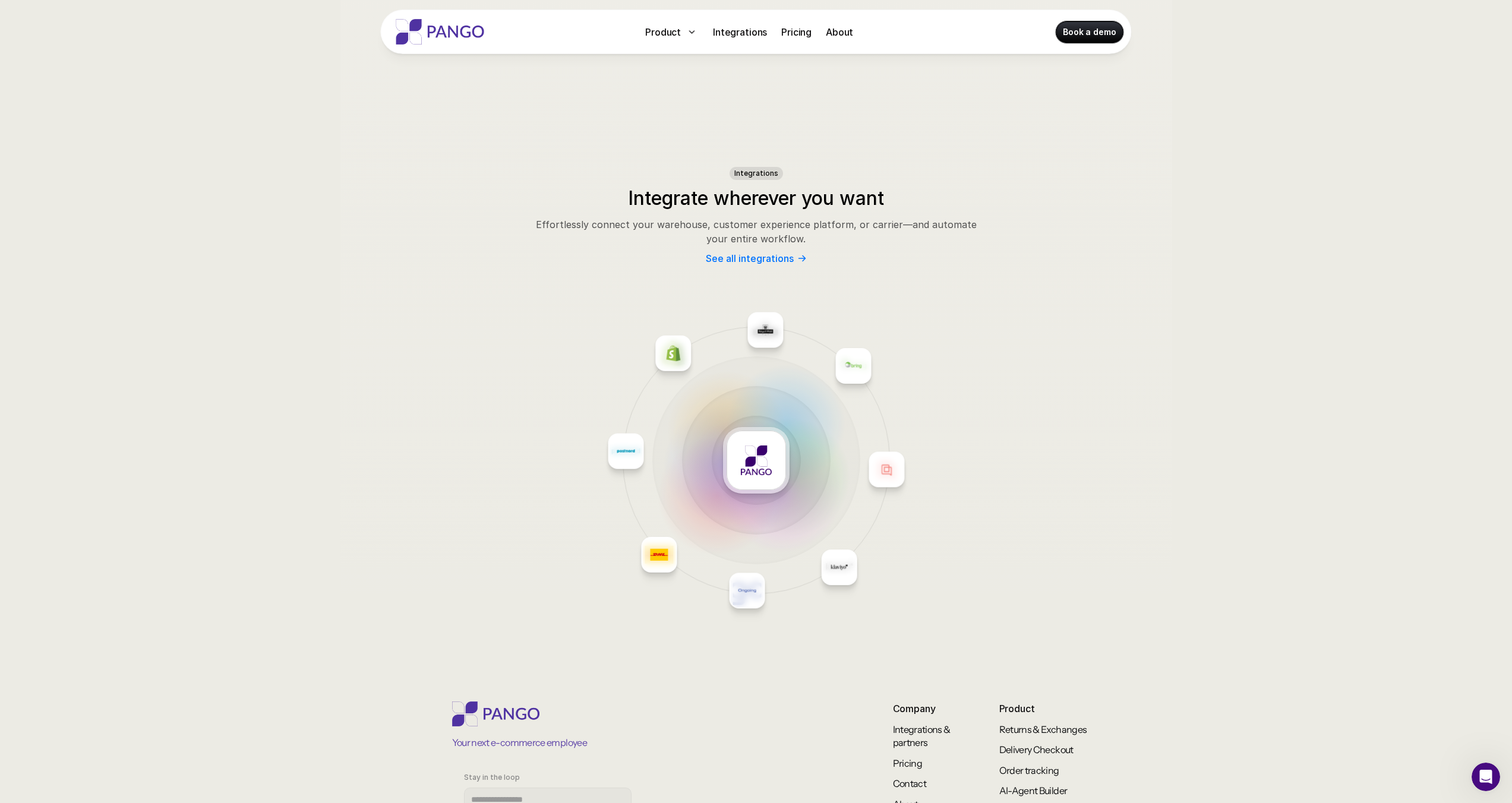
scroll to position [5723, 0]
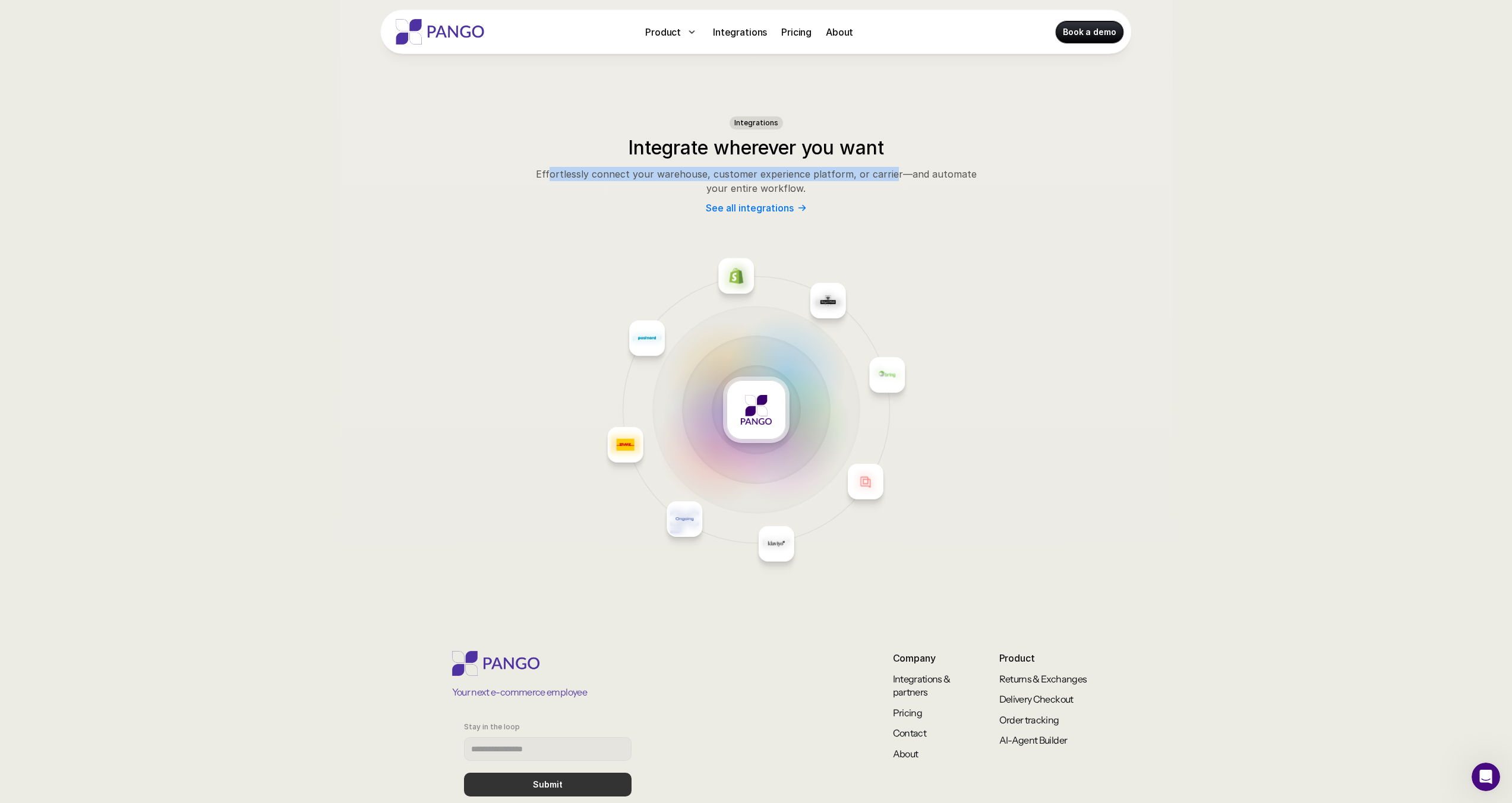
drag, startPoint x: 546, startPoint y: 171, endPoint x: 879, endPoint y: 175, distance: 333.0
click at [880, 168] on p "Effortlessly connect your warehouse, customer experience platform, or carrier—a…" at bounding box center [756, 181] width 445 height 28
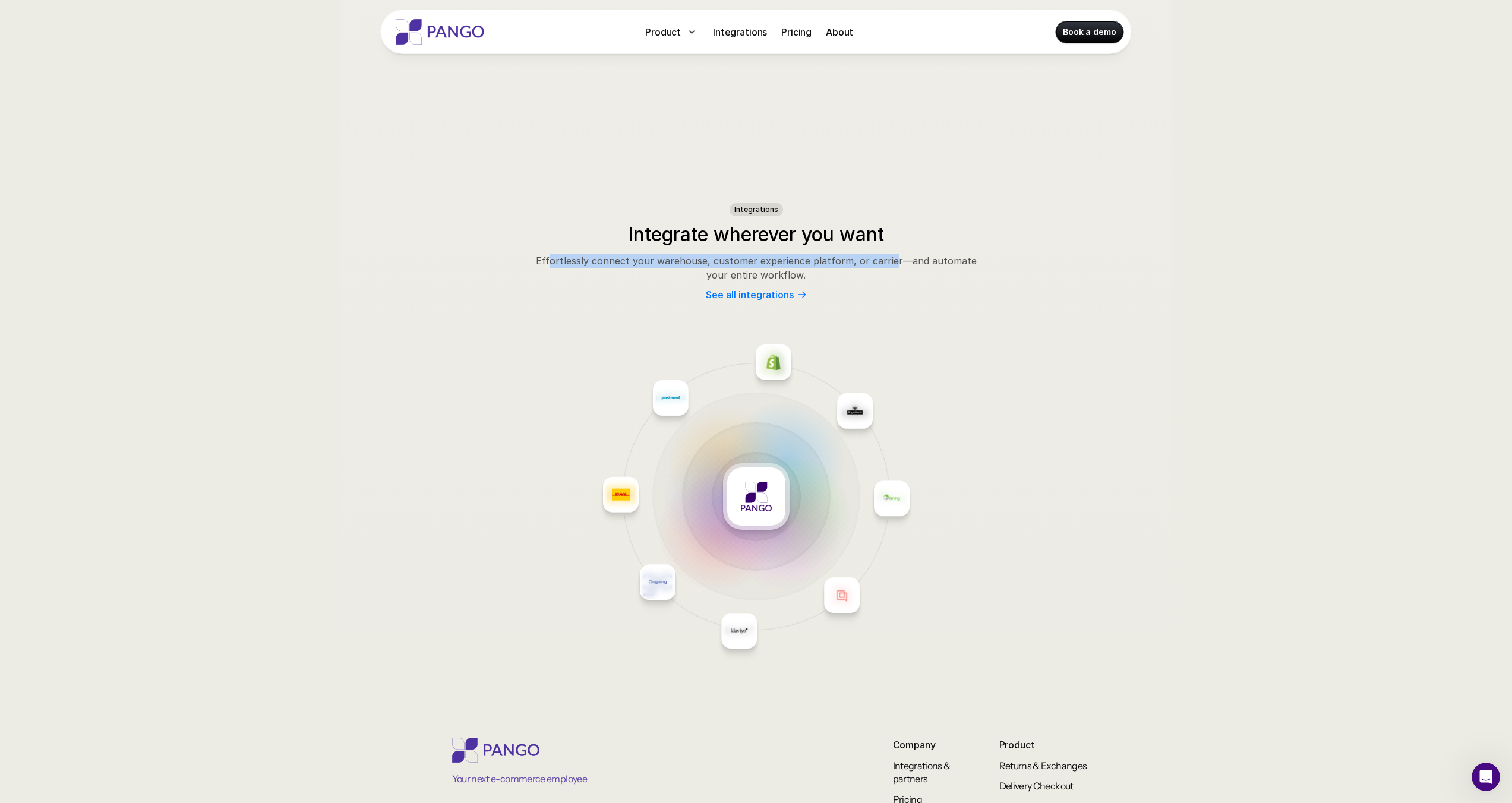
scroll to position [5516, 0]
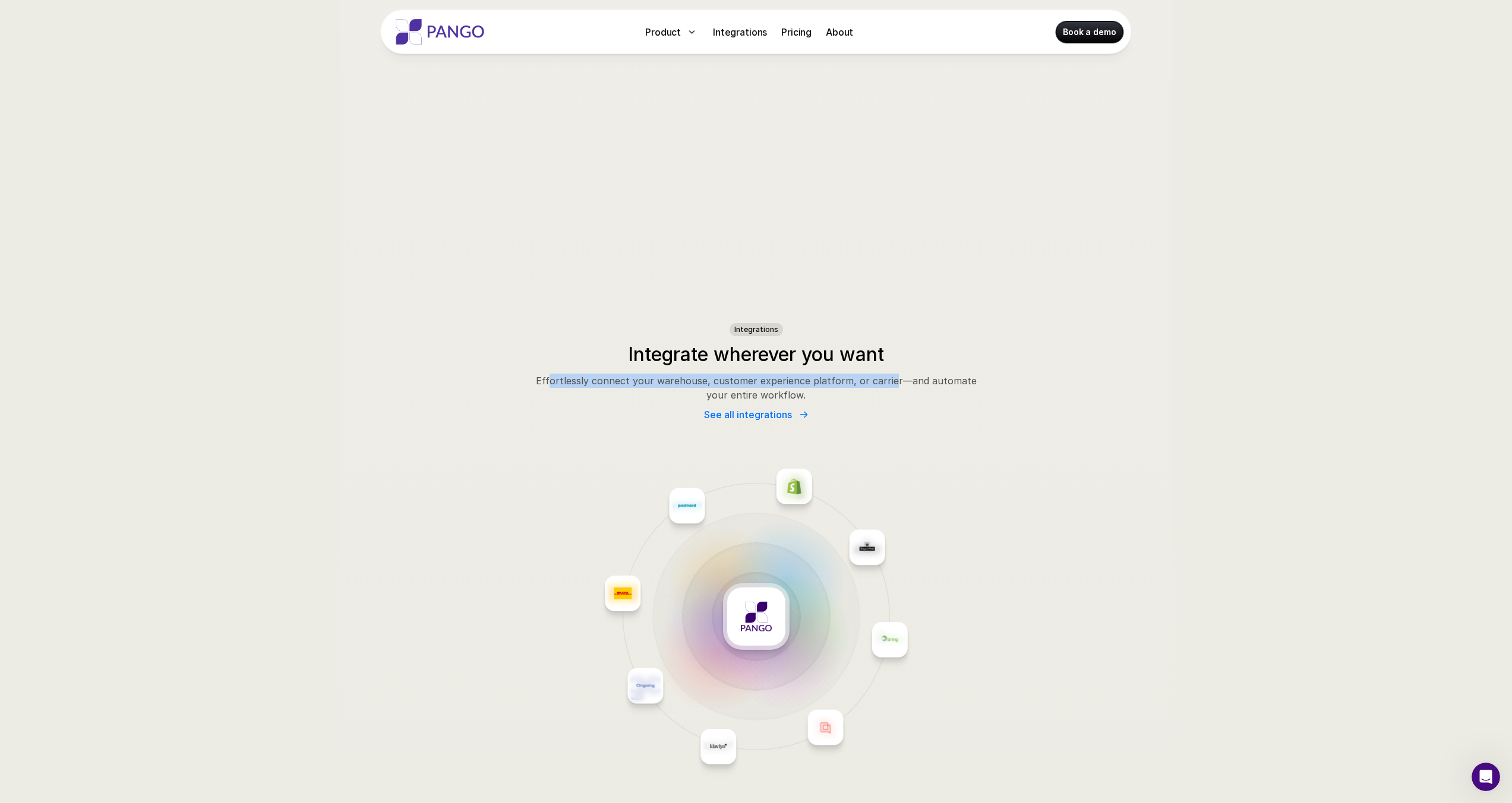
click at [781, 418] on p "See all integrations" at bounding box center [748, 414] width 88 height 11
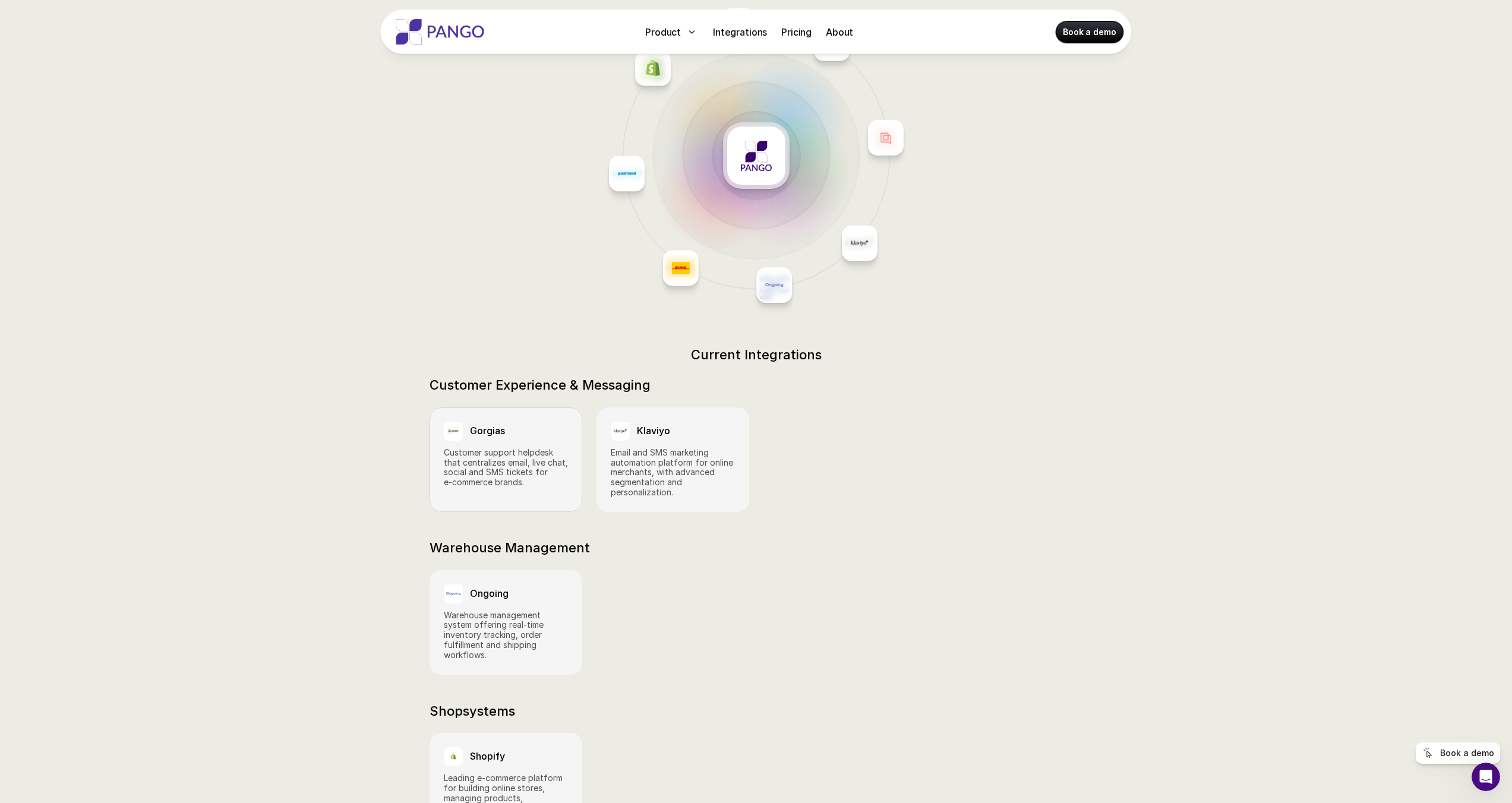
scroll to position [230, 0]
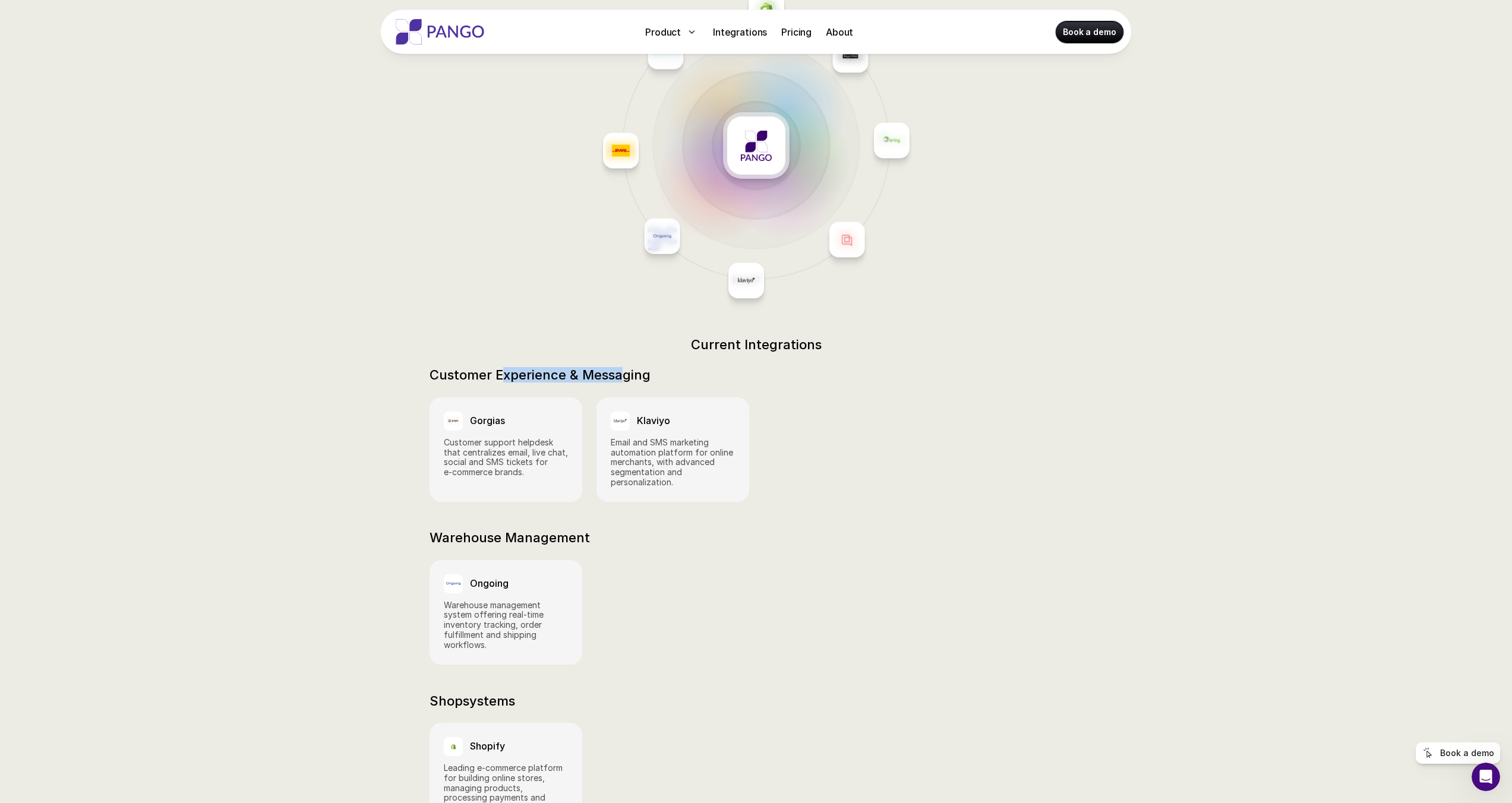
drag, startPoint x: 504, startPoint y: 360, endPoint x: 619, endPoint y: 356, distance: 115.1
click at [618, 367] on h2 "Customer Experience & Messaging" at bounding box center [540, 374] width 221 height 16
click at [627, 367] on h2 "Customer Experience & Messaging" at bounding box center [540, 374] width 221 height 16
drag, startPoint x: 642, startPoint y: 362, endPoint x: 440, endPoint y: 360, distance: 202.0
click at [440, 367] on h2 "Customer Experience & Messaging" at bounding box center [540, 374] width 221 height 16
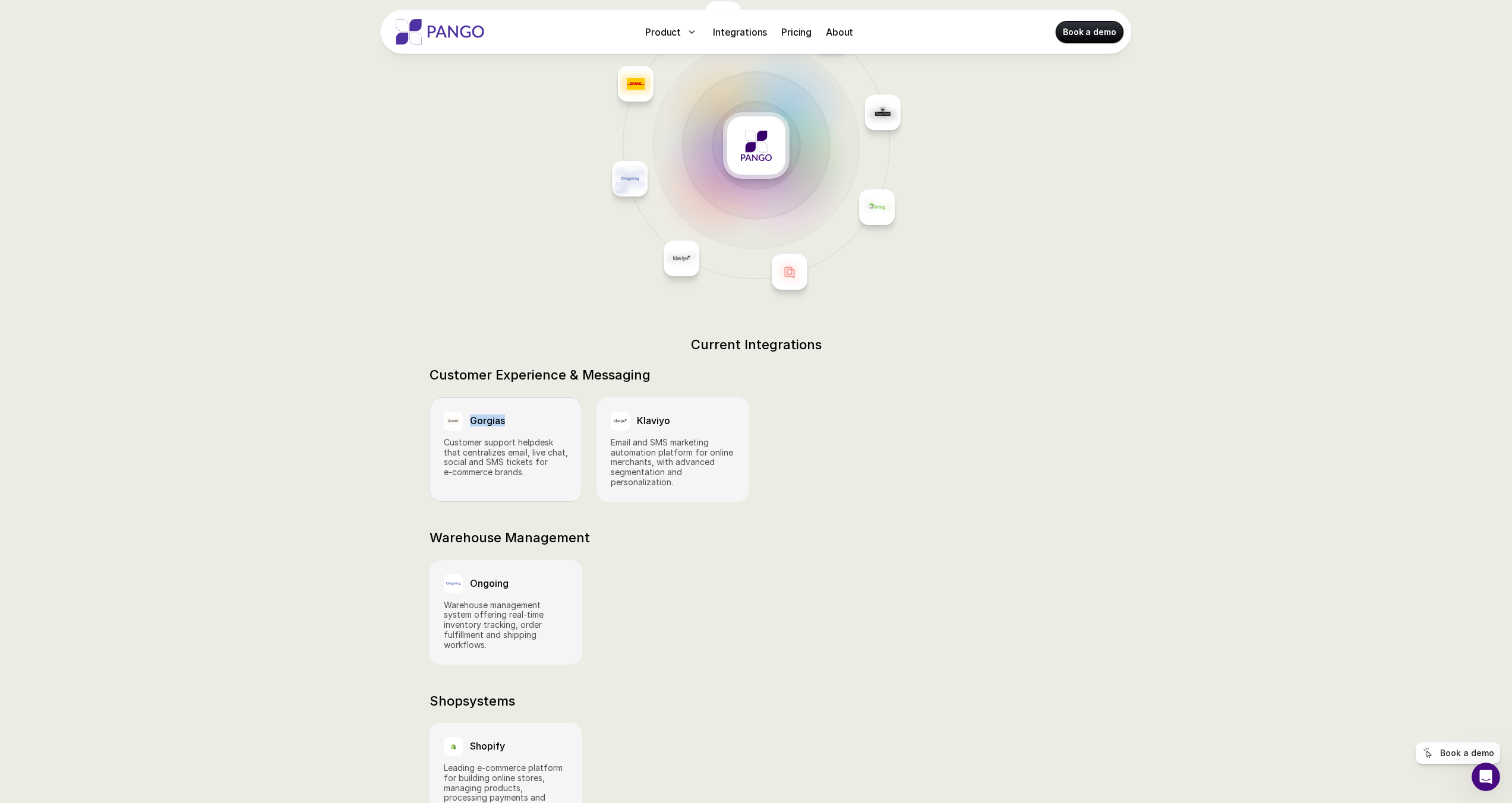
click at [482, 415] on h3 "Gorgias" at bounding box center [487, 421] width 35 height 11
click at [479, 415] on h3 "Gorgias" at bounding box center [487, 421] width 35 height 11
drag, startPoint x: 495, startPoint y: 409, endPoint x: 469, endPoint y: 408, distance: 26.0
click at [469, 411] on div "Gorgias" at bounding box center [506, 421] width 124 height 19
copy h3 "Gorgias"
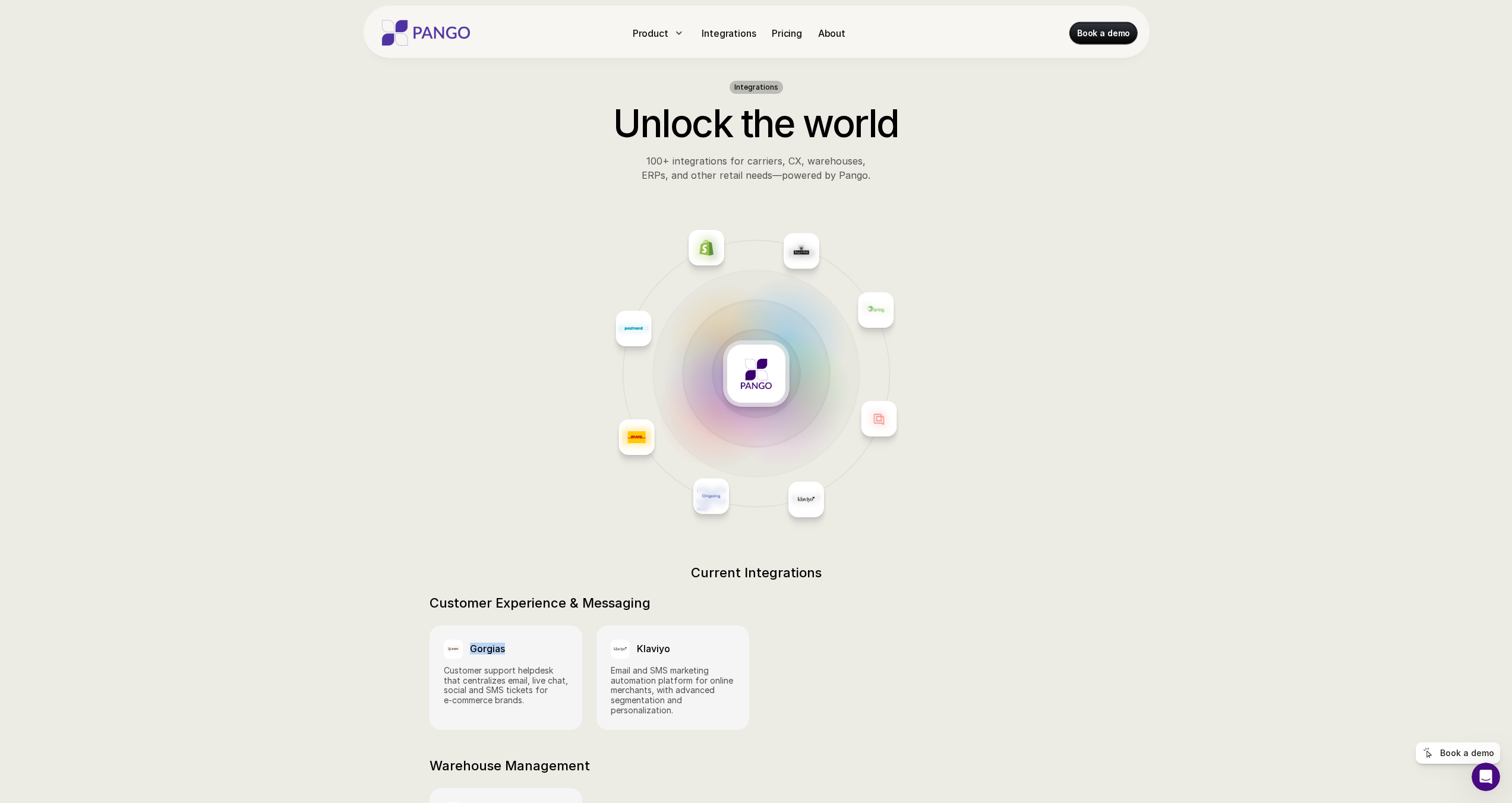
scroll to position [0, 0]
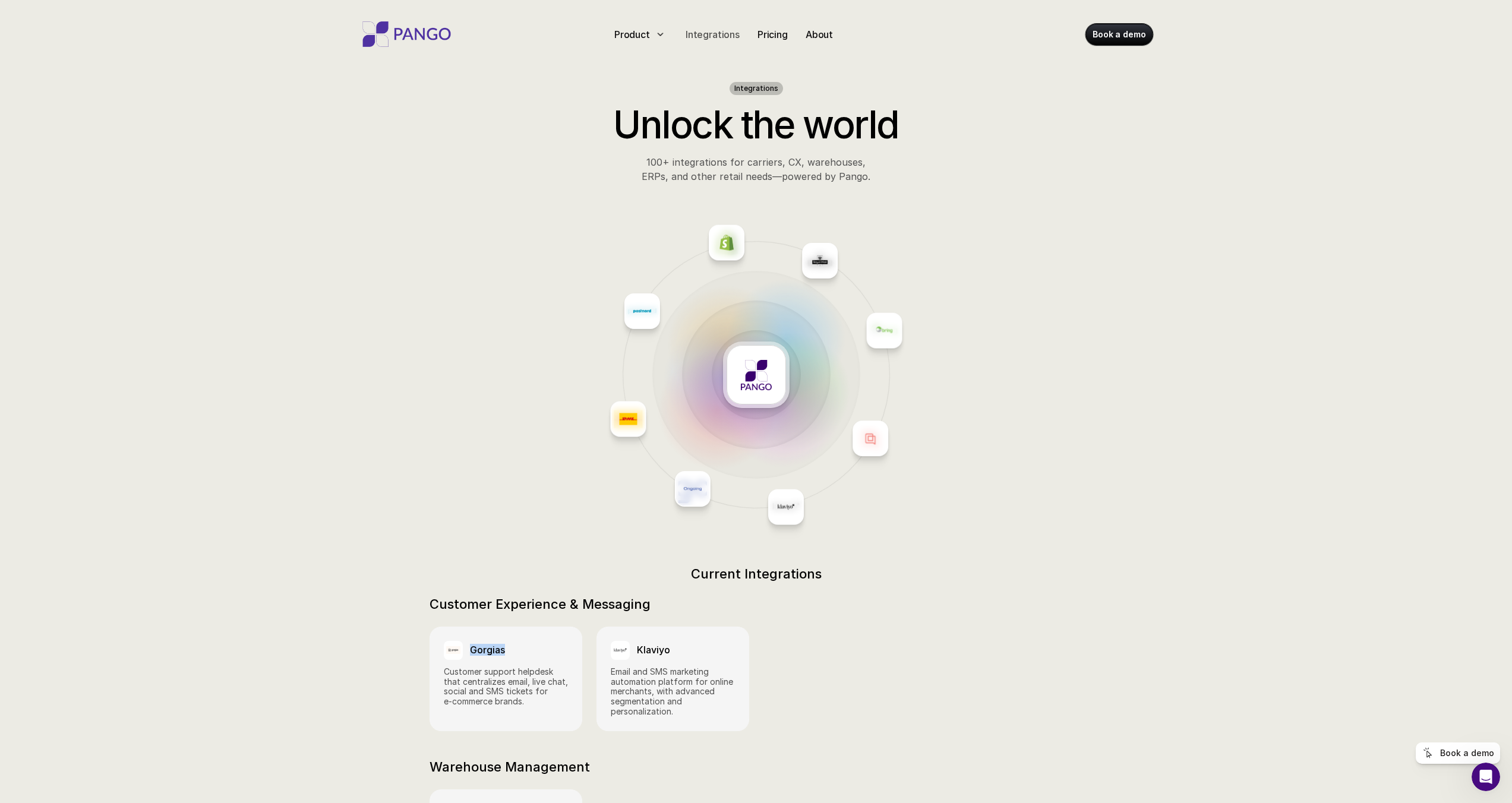
click at [713, 35] on p "Integrations" at bounding box center [712, 34] width 54 height 14
click at [780, 31] on p "Pricing" at bounding box center [772, 34] width 31 height 14
